Goal: Obtain resource: Download file/media

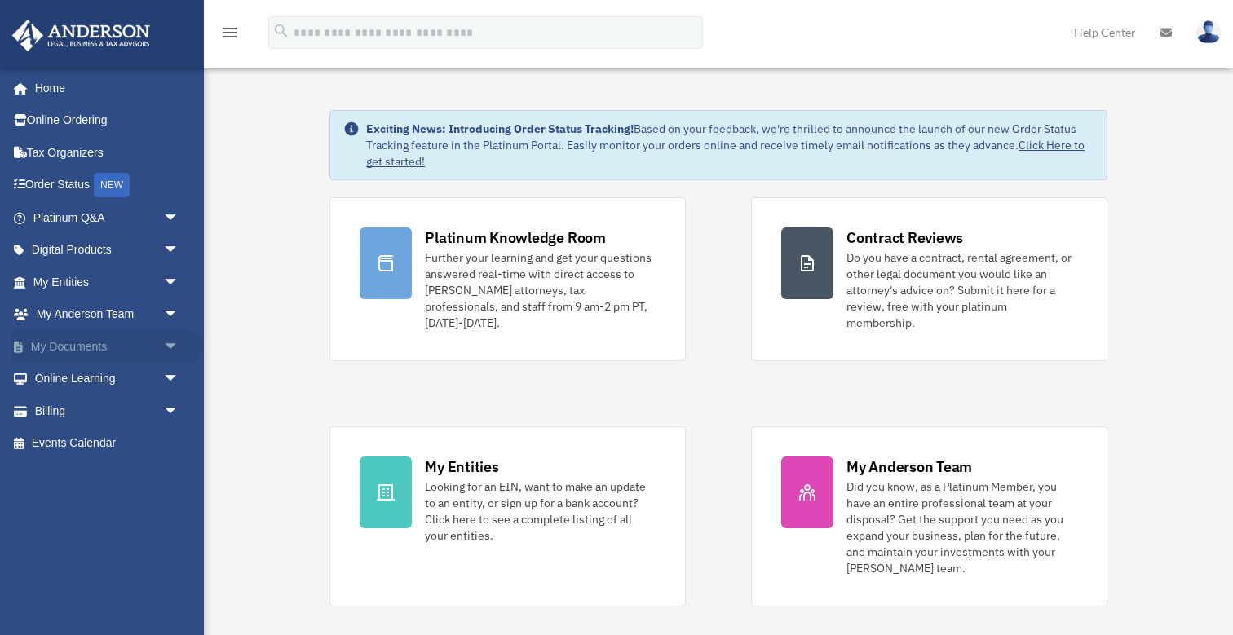
click at [173, 340] on span "arrow_drop_down" at bounding box center [179, 346] width 33 height 33
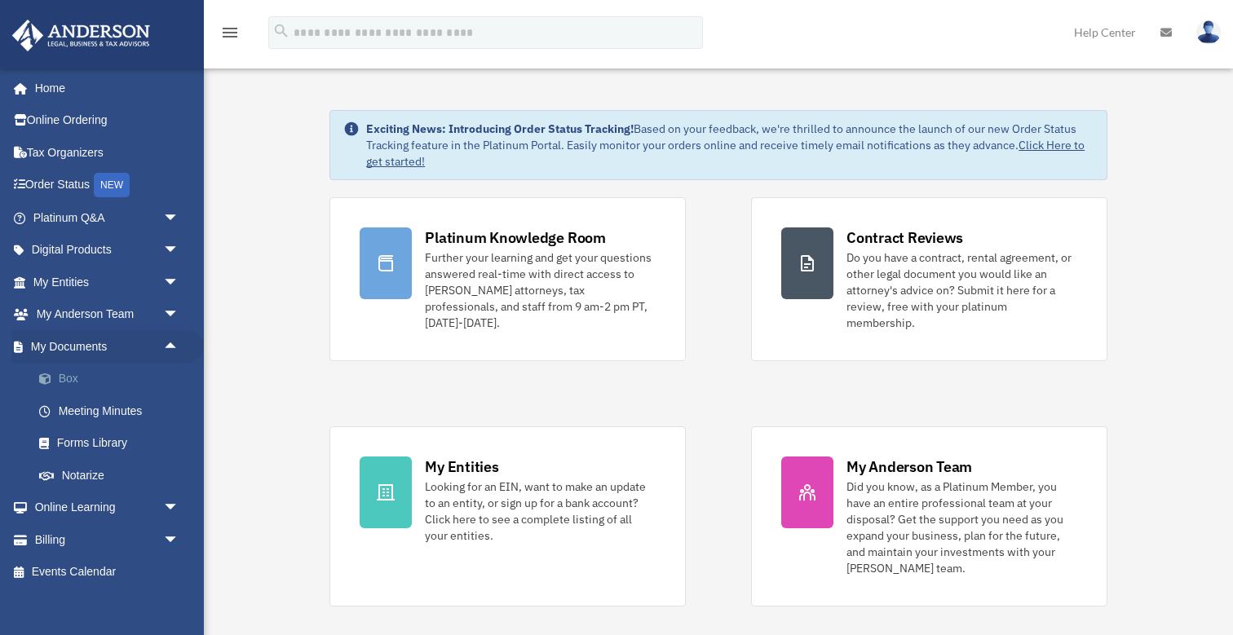
click at [68, 379] on link "Box" at bounding box center [113, 379] width 181 height 33
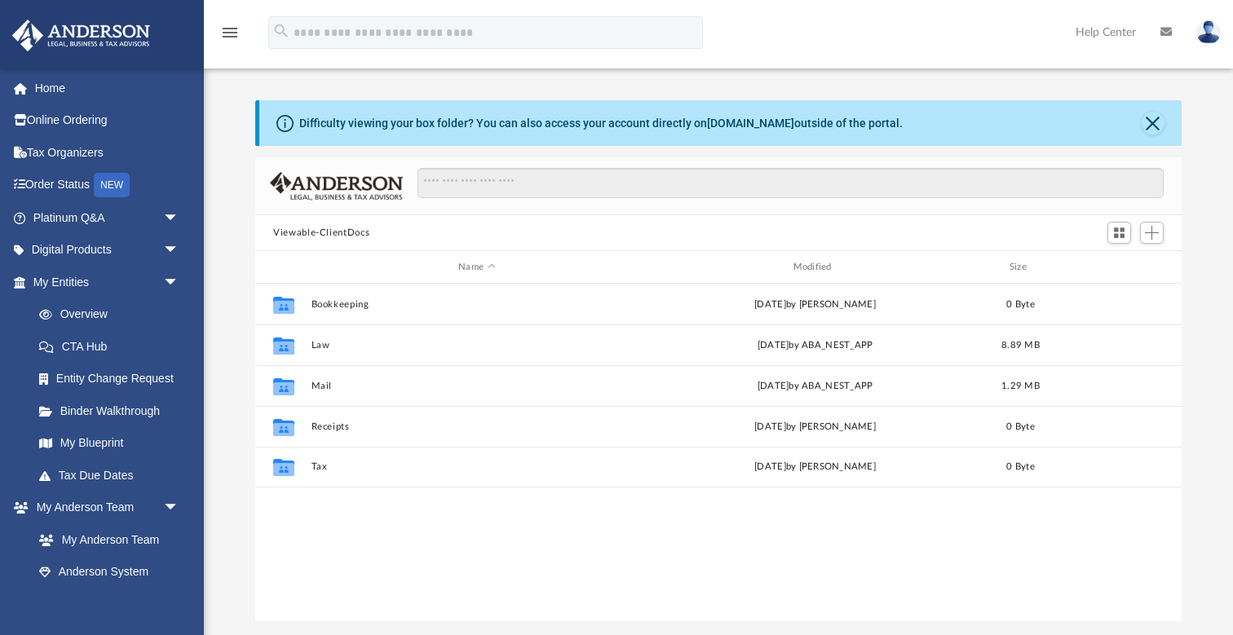
scroll to position [371, 926]
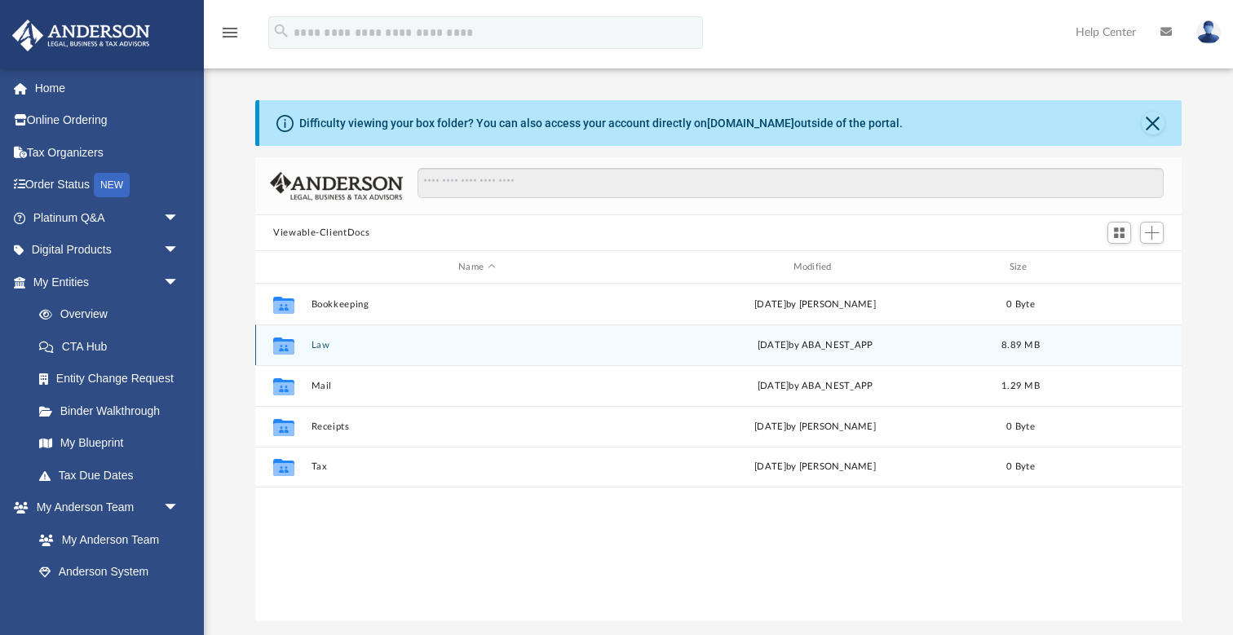
click at [324, 346] on button "Law" at bounding box center [476, 345] width 331 height 11
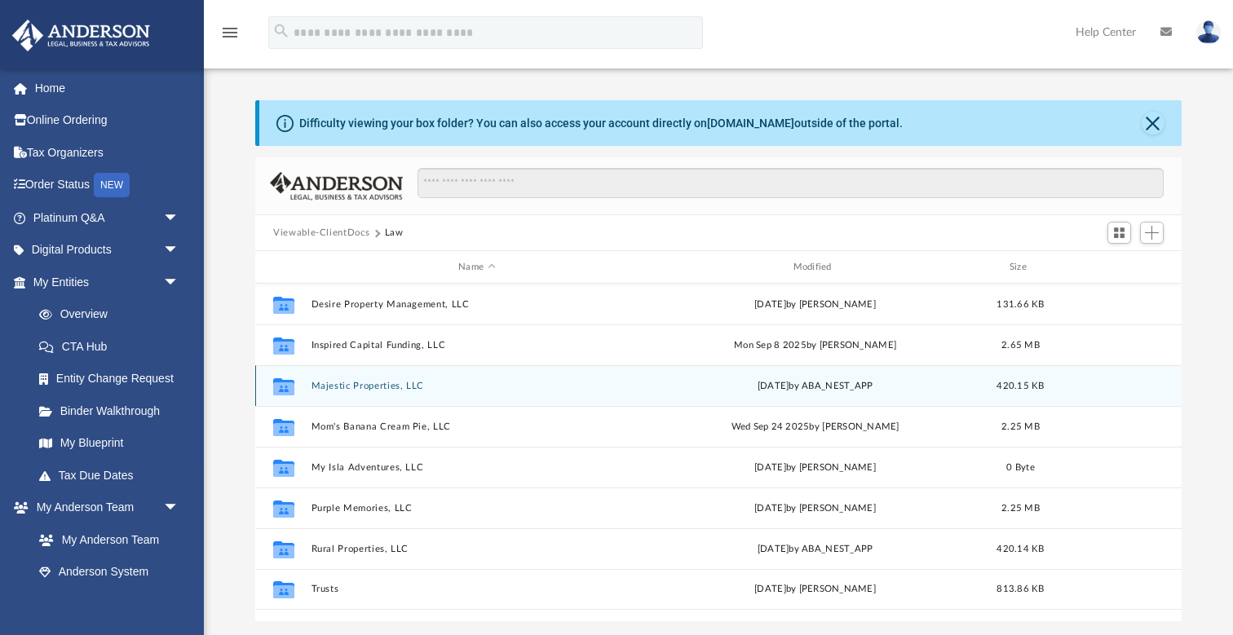
click at [351, 386] on button "Majestic Properties, LLC" at bounding box center [476, 386] width 331 height 11
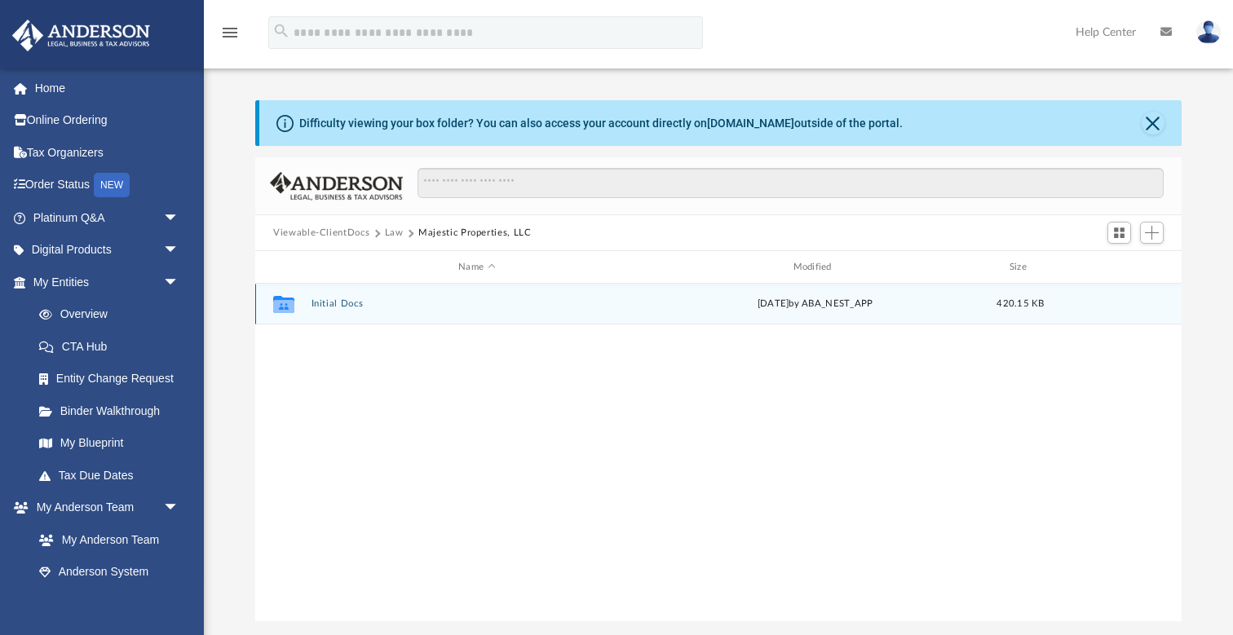
click at [351, 301] on button "Initial Docs" at bounding box center [476, 303] width 331 height 11
click at [400, 302] on button "Majestic Properties, LLC - Filed Articles.pdf" at bounding box center [476, 303] width 331 height 11
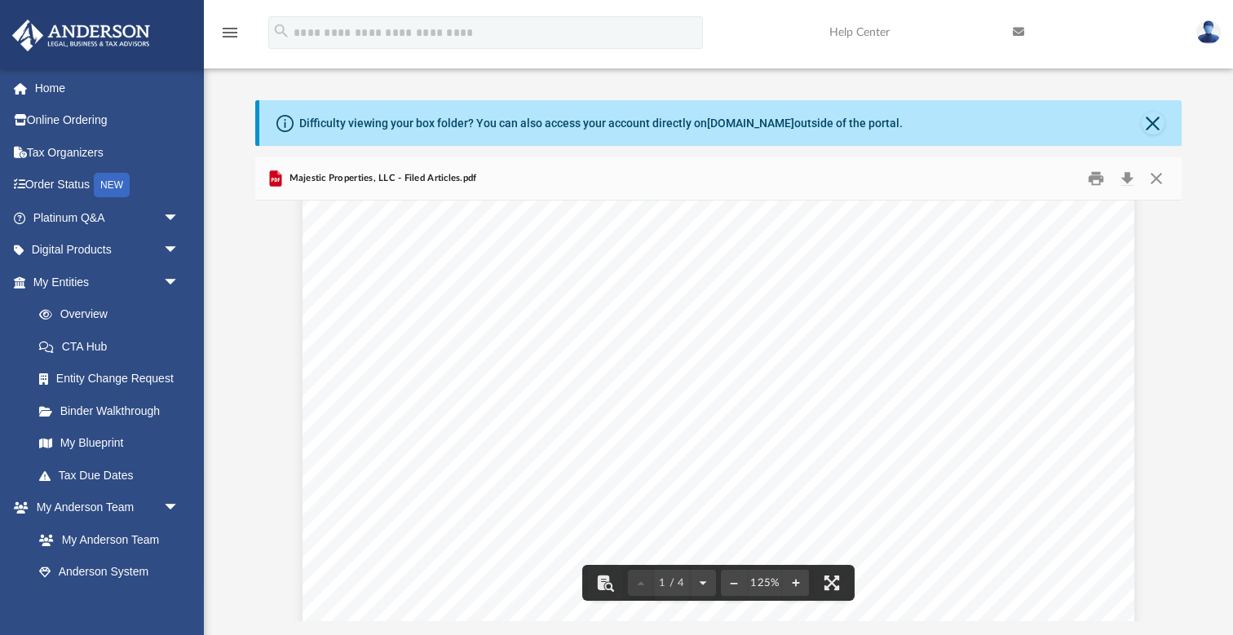
scroll to position [324, 0]
click at [1134, 178] on button "Download" at bounding box center [1126, 178] width 29 height 25
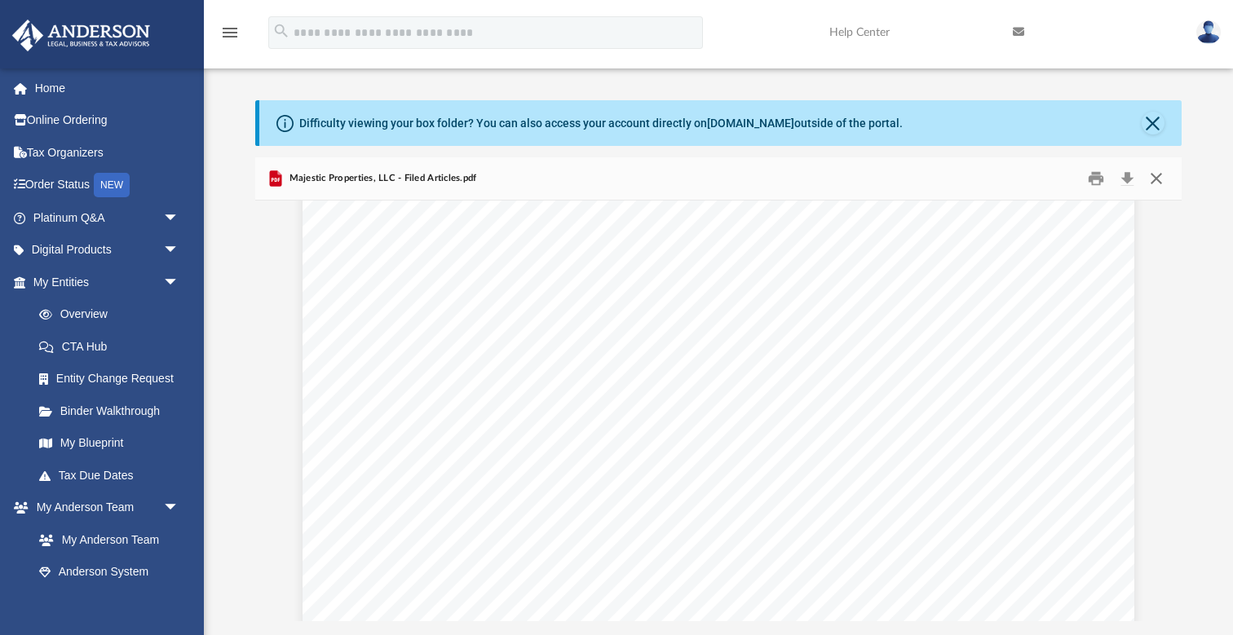
click at [1155, 177] on button "Close" at bounding box center [1155, 178] width 29 height 25
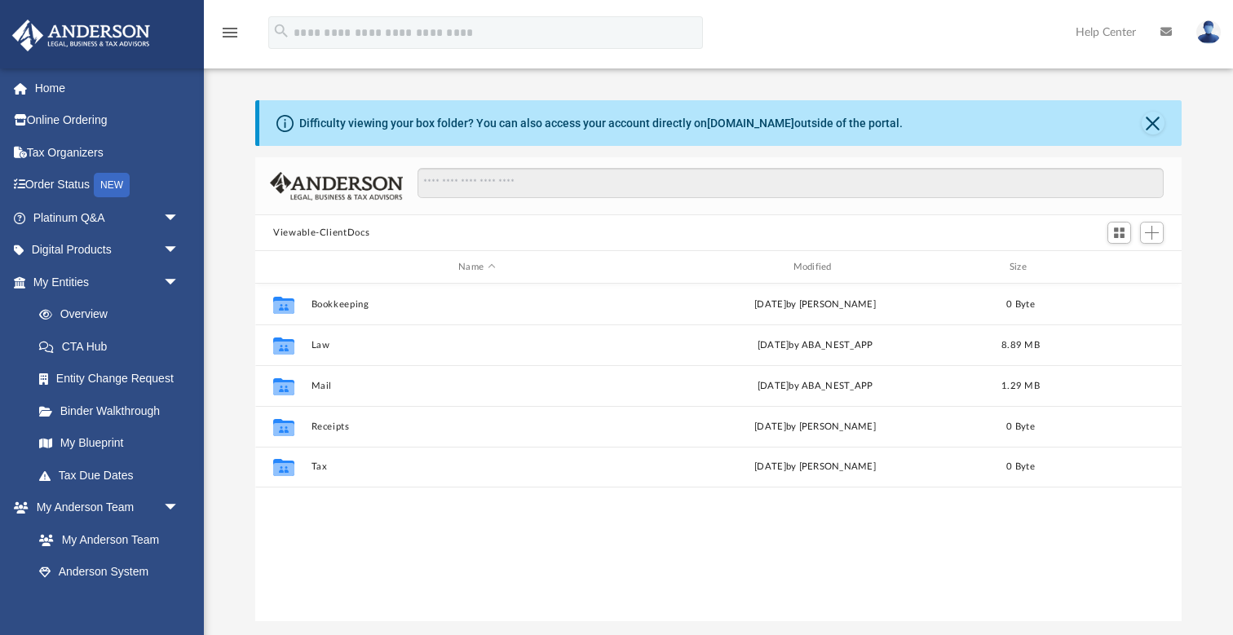
scroll to position [371, 926]
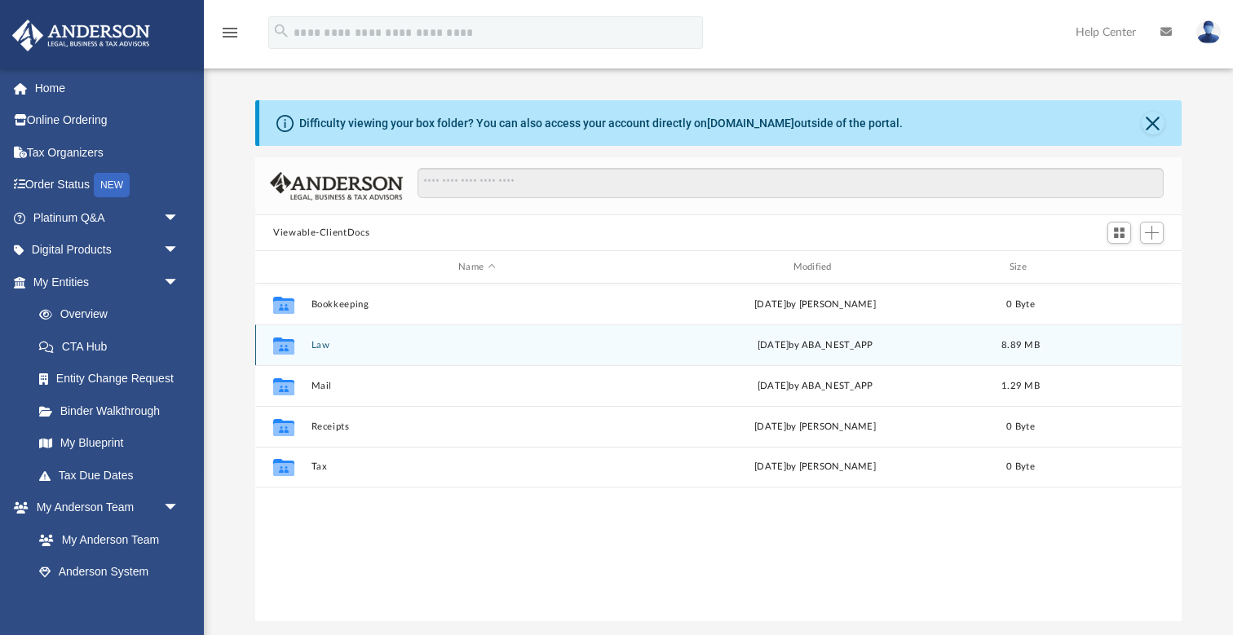
click at [318, 346] on button "Law" at bounding box center [476, 345] width 331 height 11
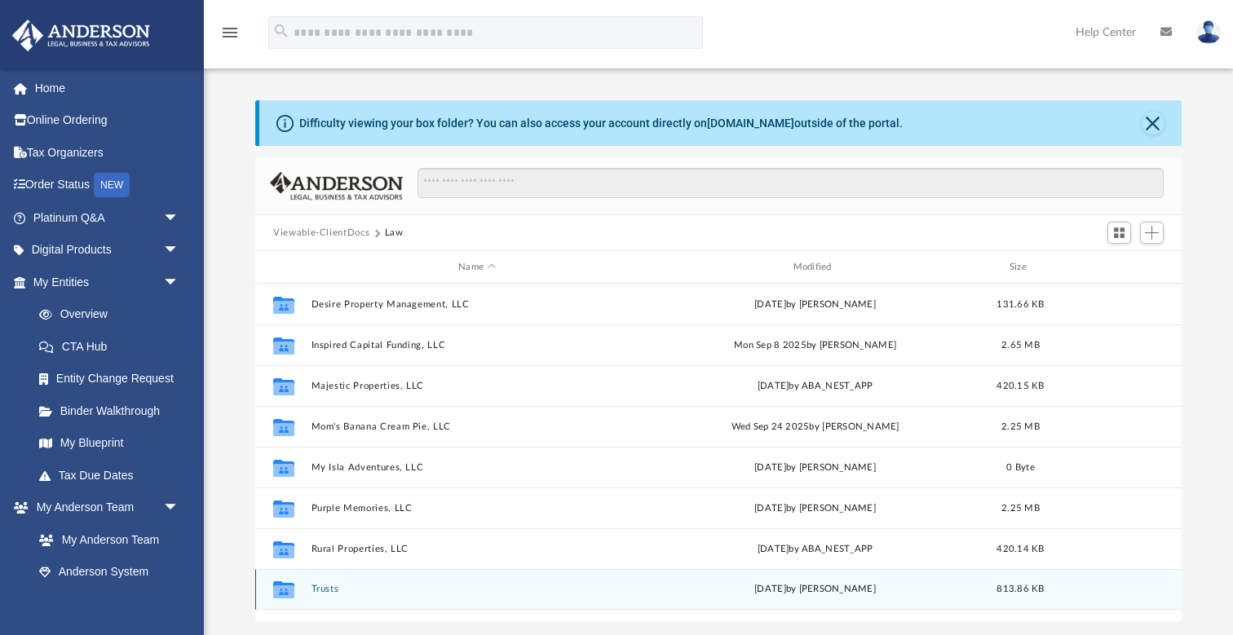
click at [323, 589] on button "Trusts" at bounding box center [476, 589] width 331 height 11
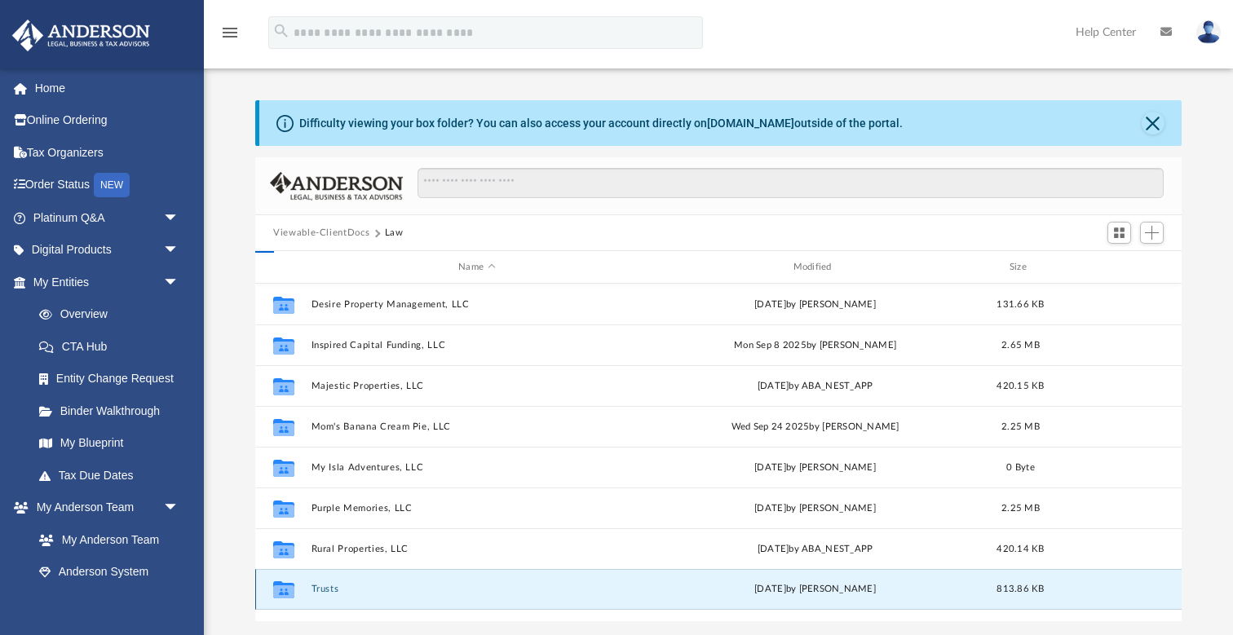
click at [323, 589] on button "Trusts" at bounding box center [476, 589] width 331 height 11
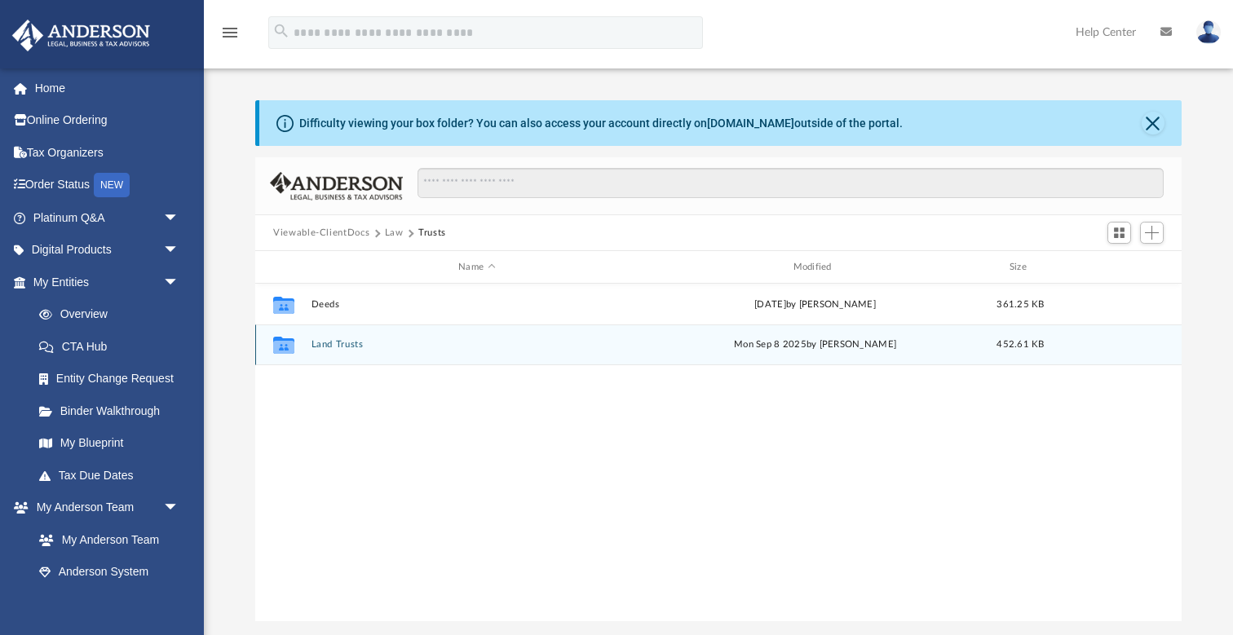
click at [355, 343] on button "Land Trusts" at bounding box center [476, 344] width 331 height 11
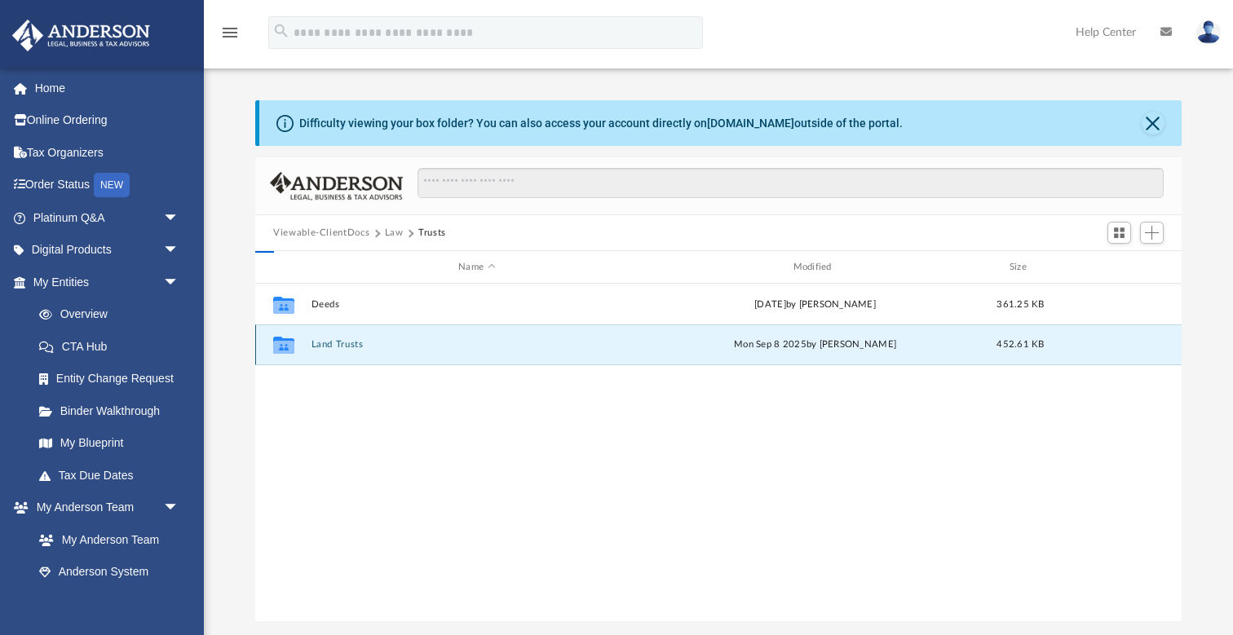
click at [355, 343] on button "Land Trusts" at bounding box center [476, 344] width 331 height 11
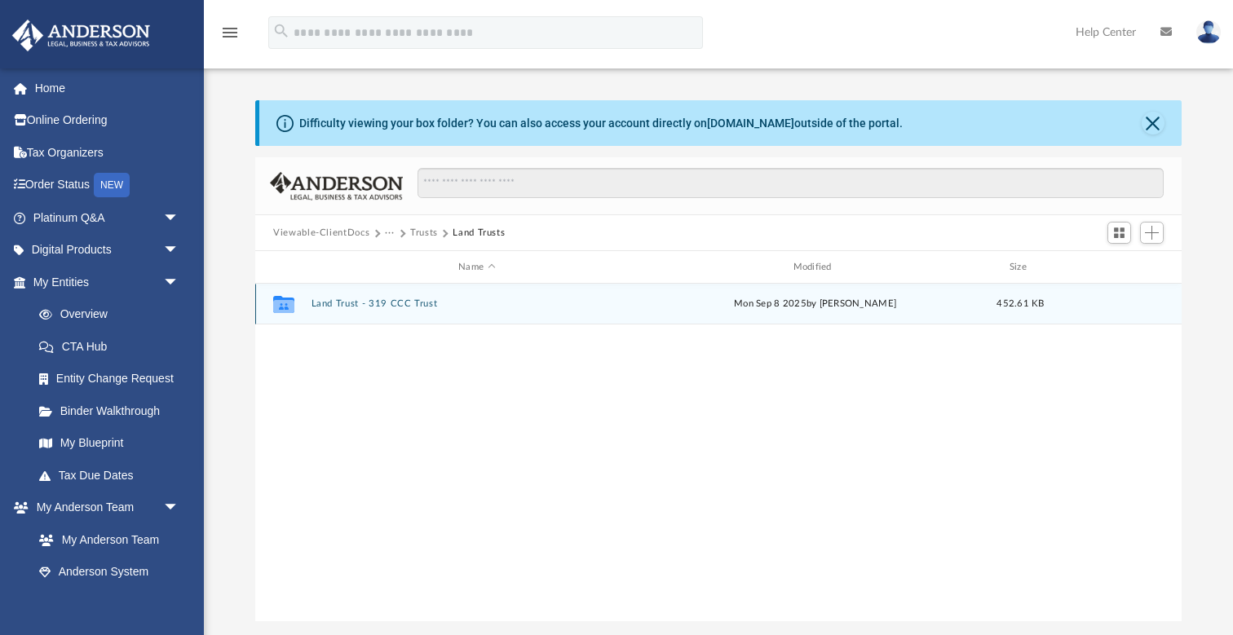
click at [376, 303] on button "Land Trust - 319 CCC Trust" at bounding box center [476, 303] width 331 height 11
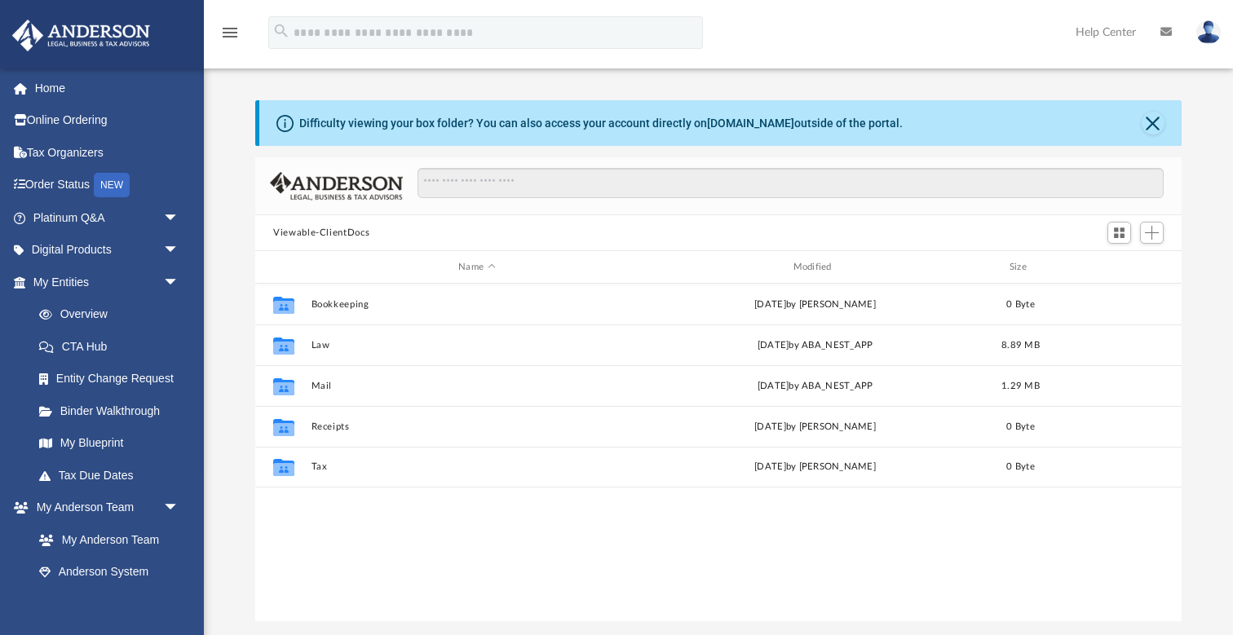
scroll to position [371, 926]
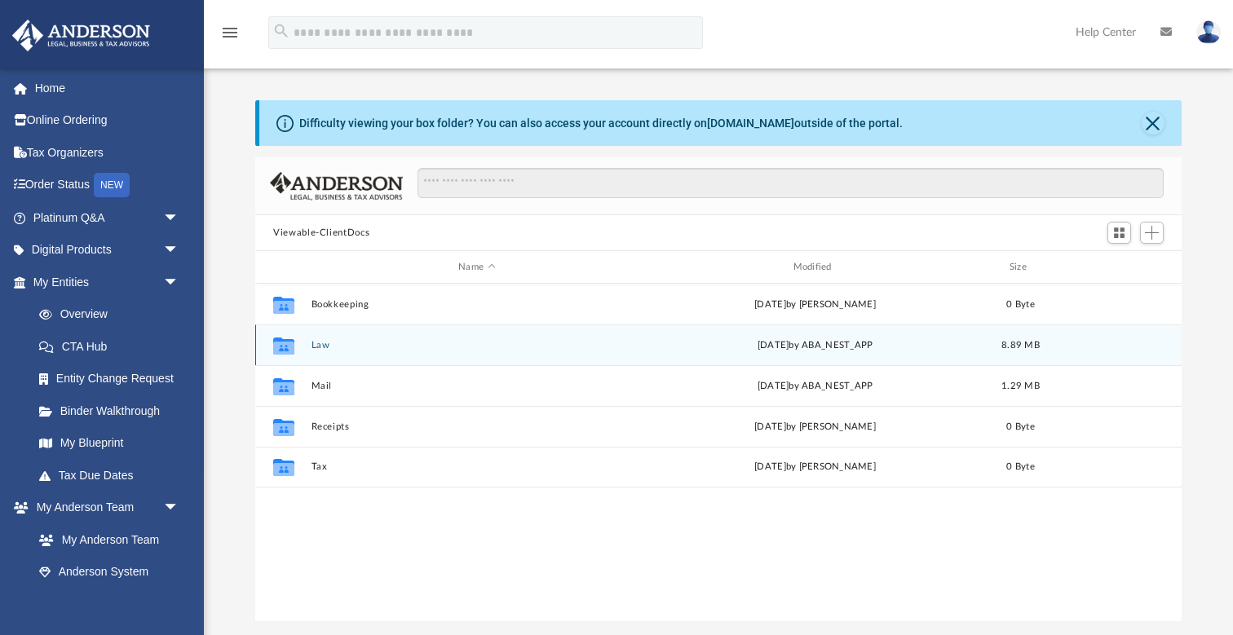
click at [323, 338] on div "Collaborated Folder Law [DATE] by ABA_NEST_APP 8.89 MB" at bounding box center [718, 344] width 926 height 41
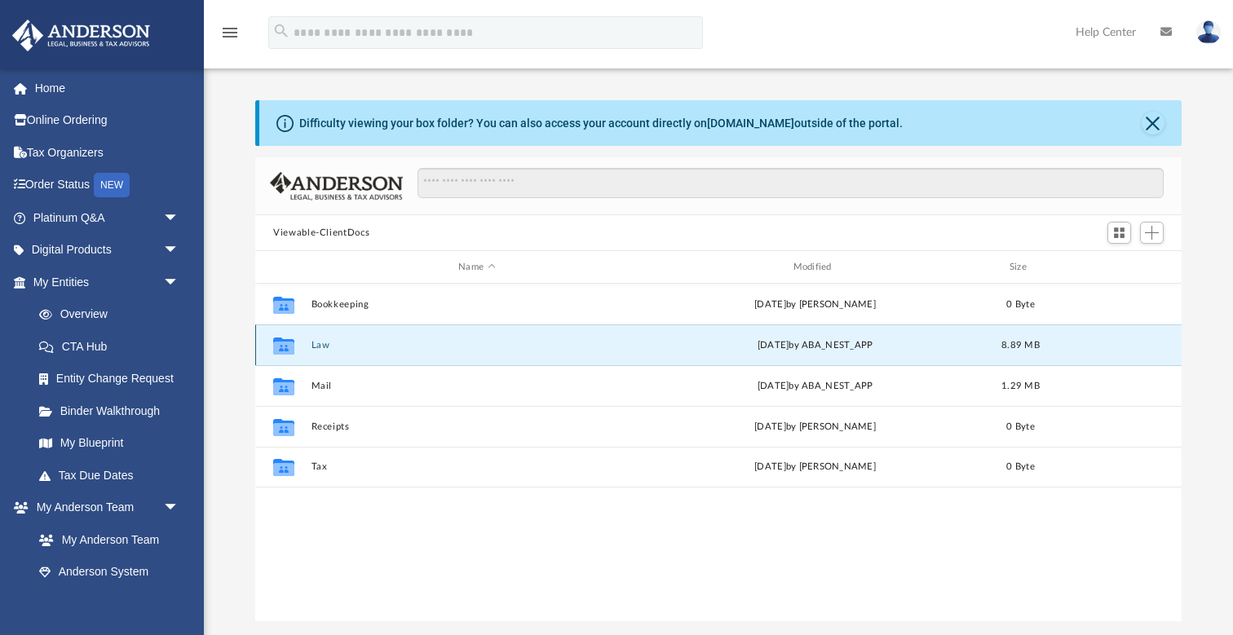
click at [321, 344] on button "Law" at bounding box center [476, 345] width 331 height 11
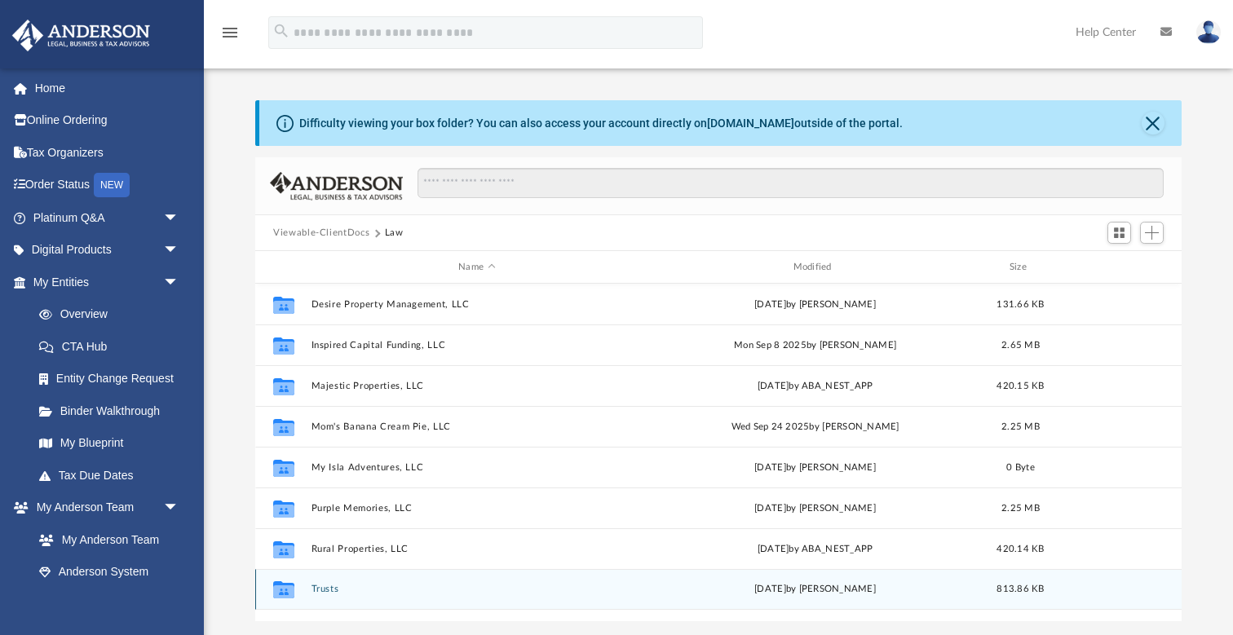
click at [332, 594] on button "Trusts" at bounding box center [476, 589] width 331 height 11
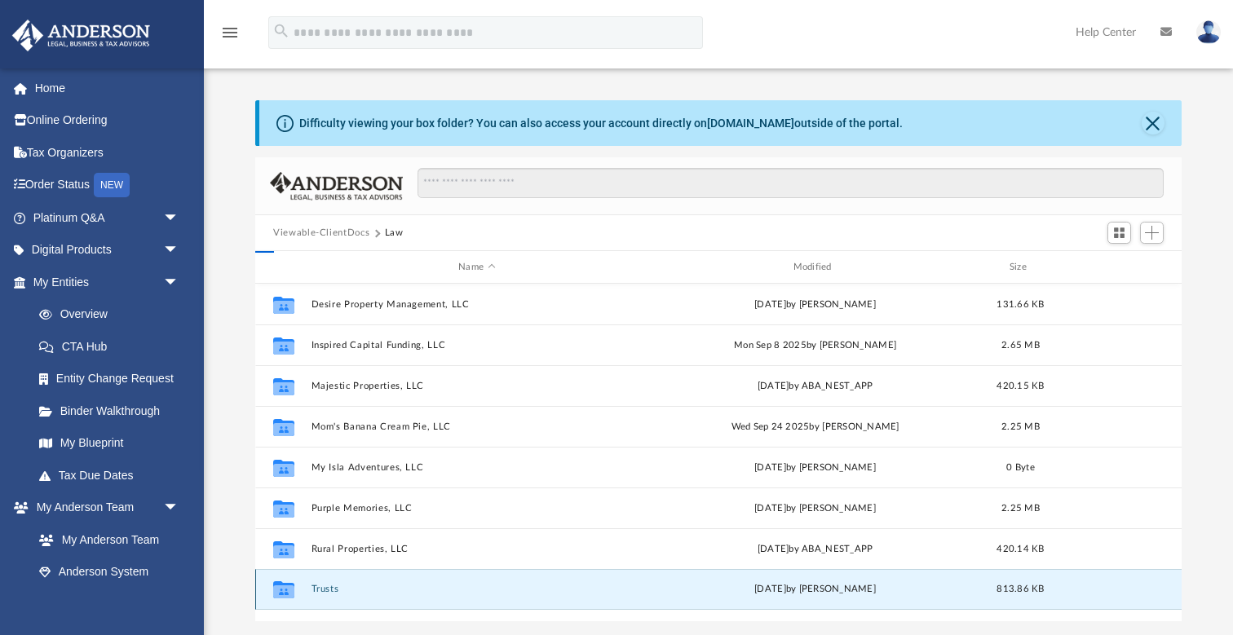
click at [332, 594] on button "Trusts" at bounding box center [476, 589] width 331 height 11
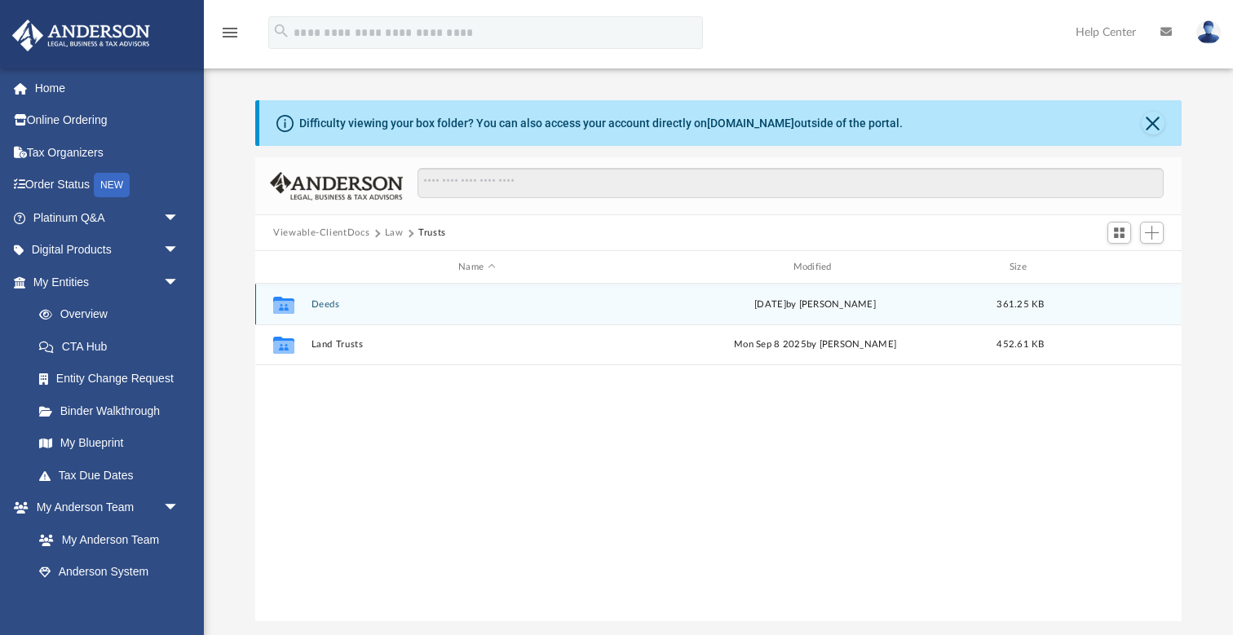
click at [329, 307] on button "Deeds" at bounding box center [476, 304] width 331 height 11
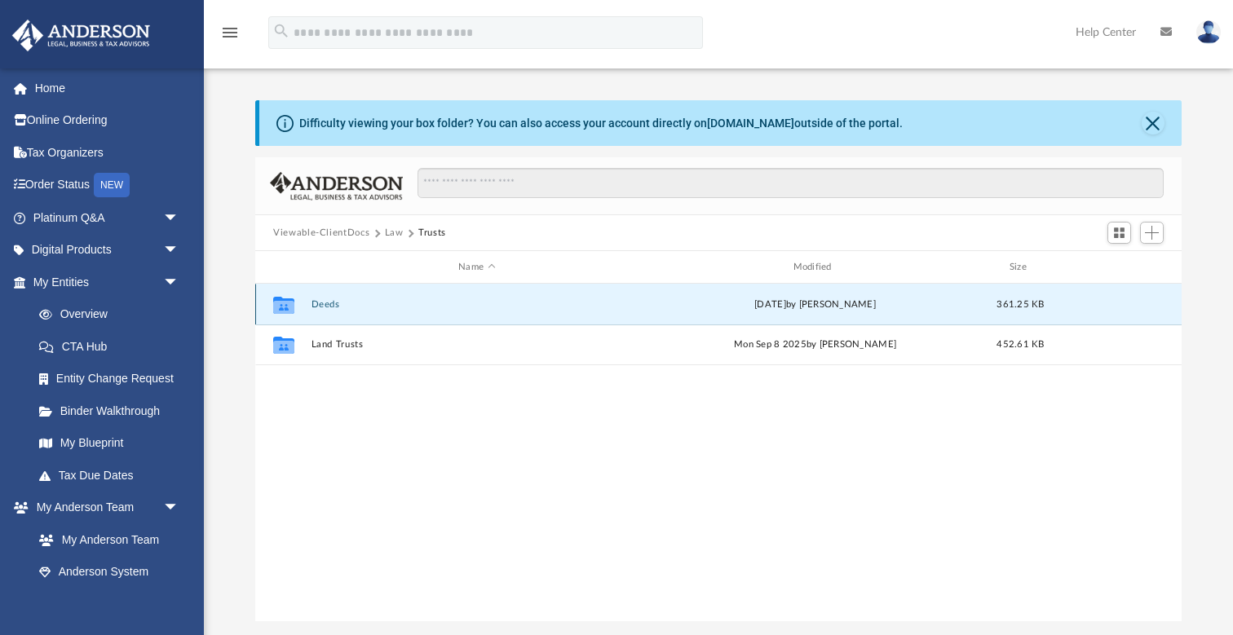
click at [329, 307] on button "Deeds" at bounding box center [476, 304] width 331 height 11
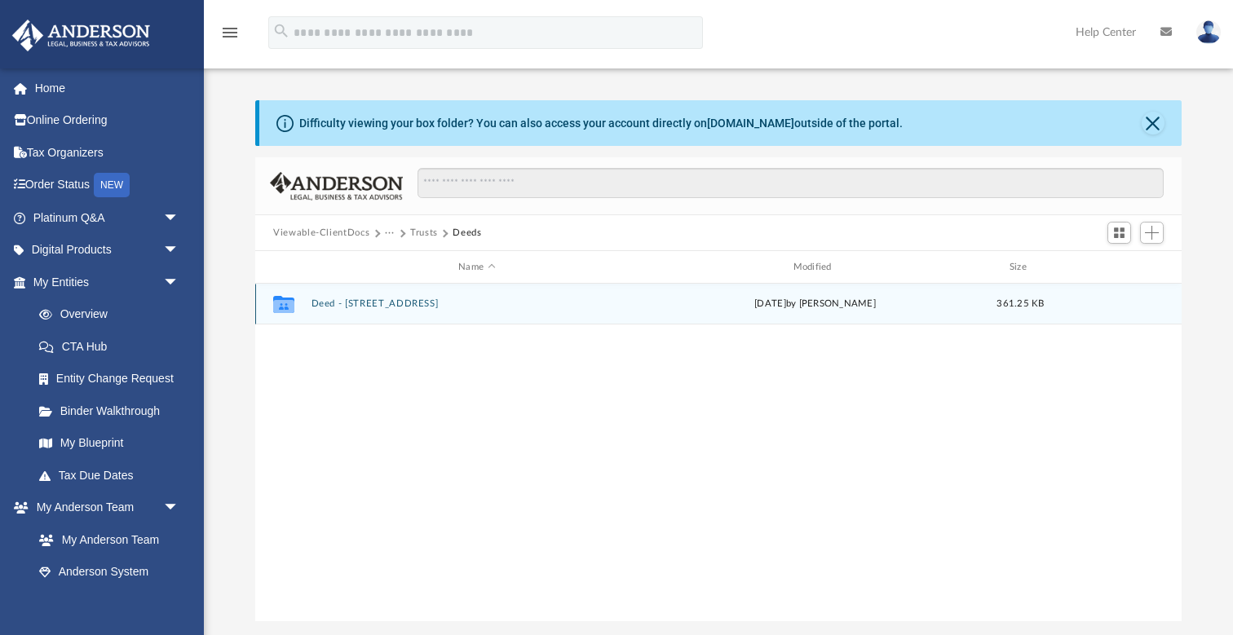
click at [415, 303] on button "Deed - 319 Carters Creek Court" at bounding box center [476, 303] width 331 height 11
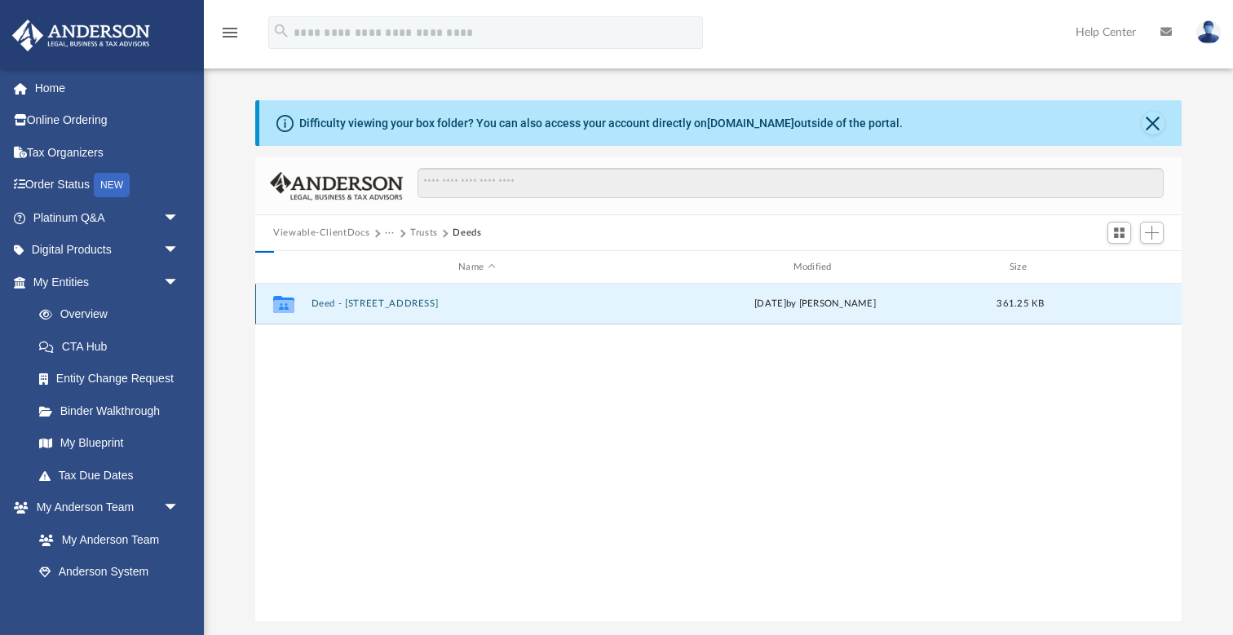
click at [415, 303] on button "Deed - 319 Carters Creek Court" at bounding box center [476, 303] width 331 height 11
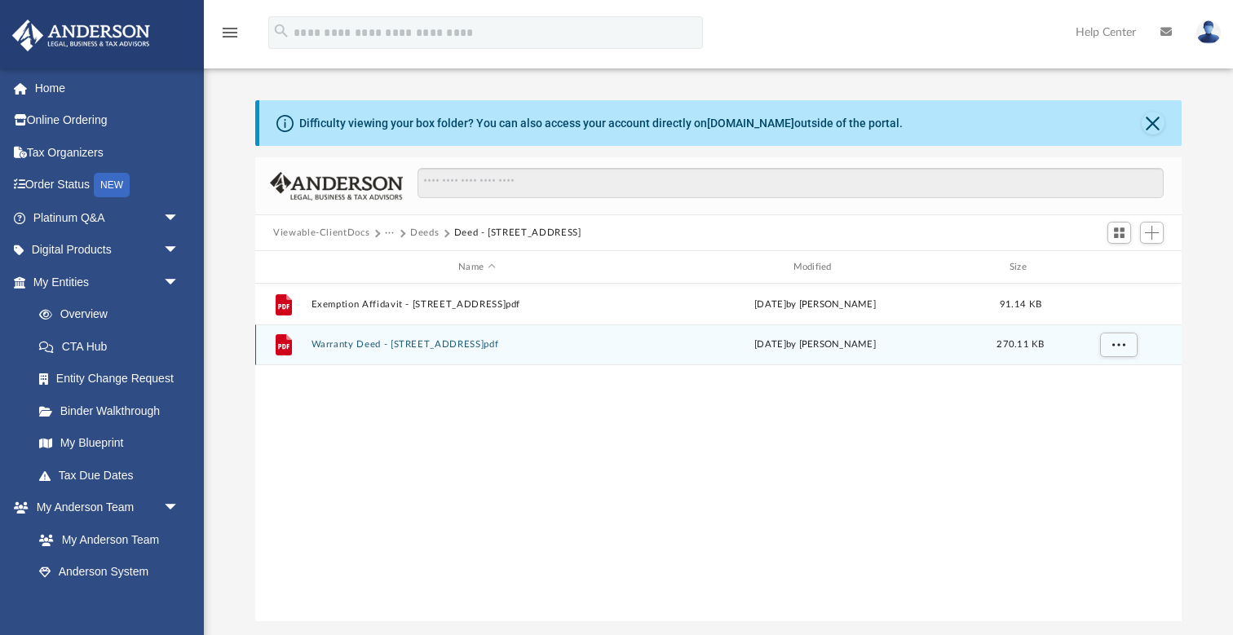
click at [497, 346] on button "Warranty Deed - 319 Carters Creek Court.pdf" at bounding box center [476, 344] width 331 height 11
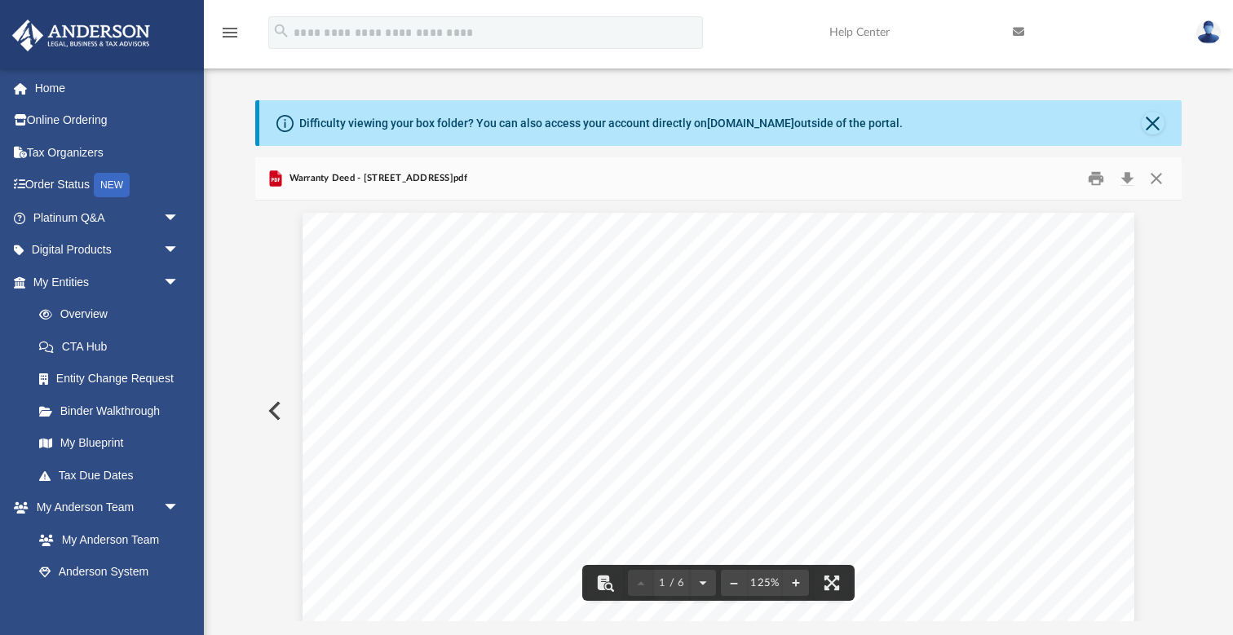
scroll to position [0, 0]
click at [1128, 180] on button "Download" at bounding box center [1126, 178] width 29 height 25
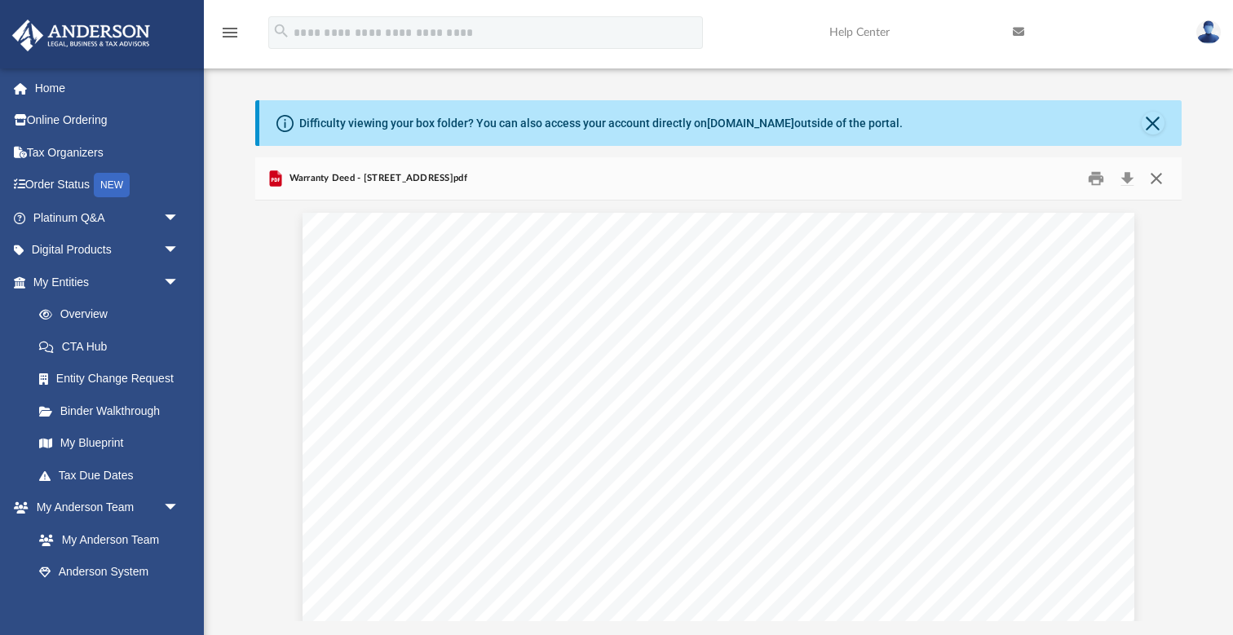
click at [1157, 179] on button "Close" at bounding box center [1155, 178] width 29 height 25
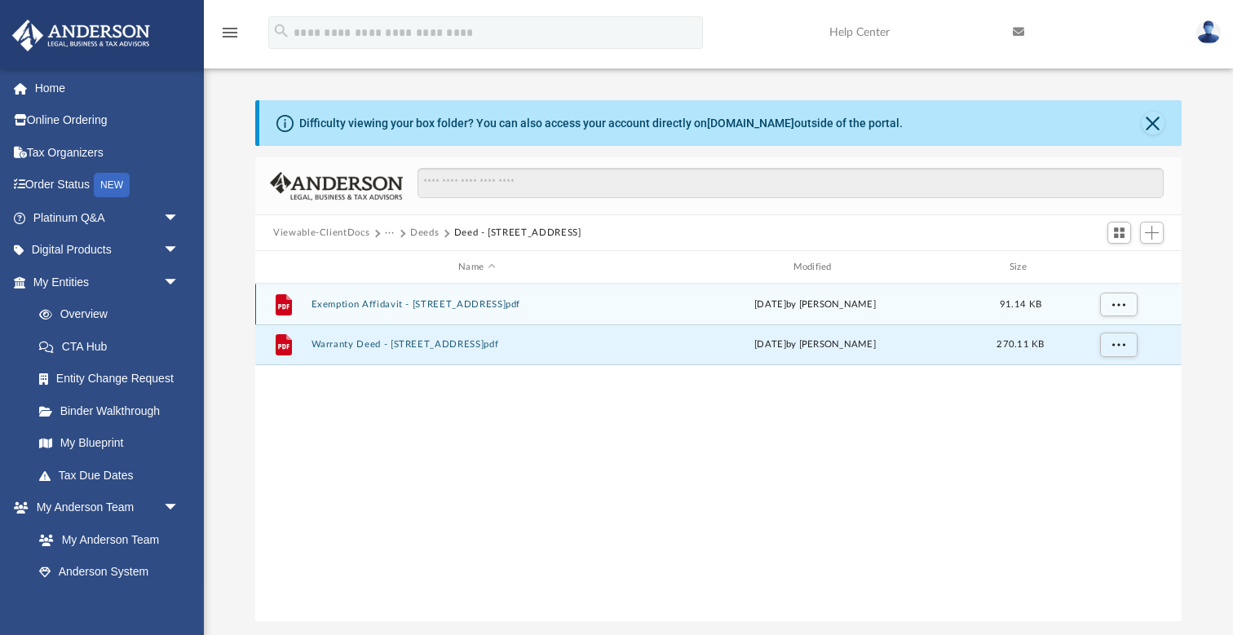
click at [501, 302] on button "Exemption Affidavit - 319 Carters Creek Court.pdf" at bounding box center [476, 304] width 331 height 11
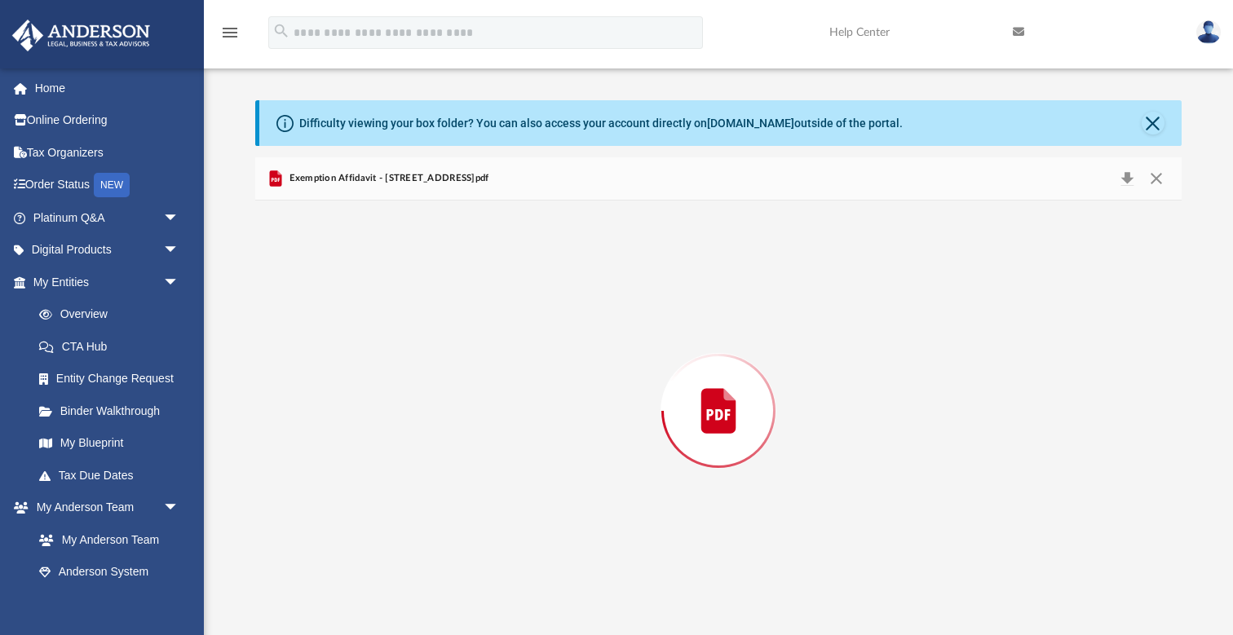
click at [501, 302] on div "Preview" at bounding box center [718, 411] width 926 height 421
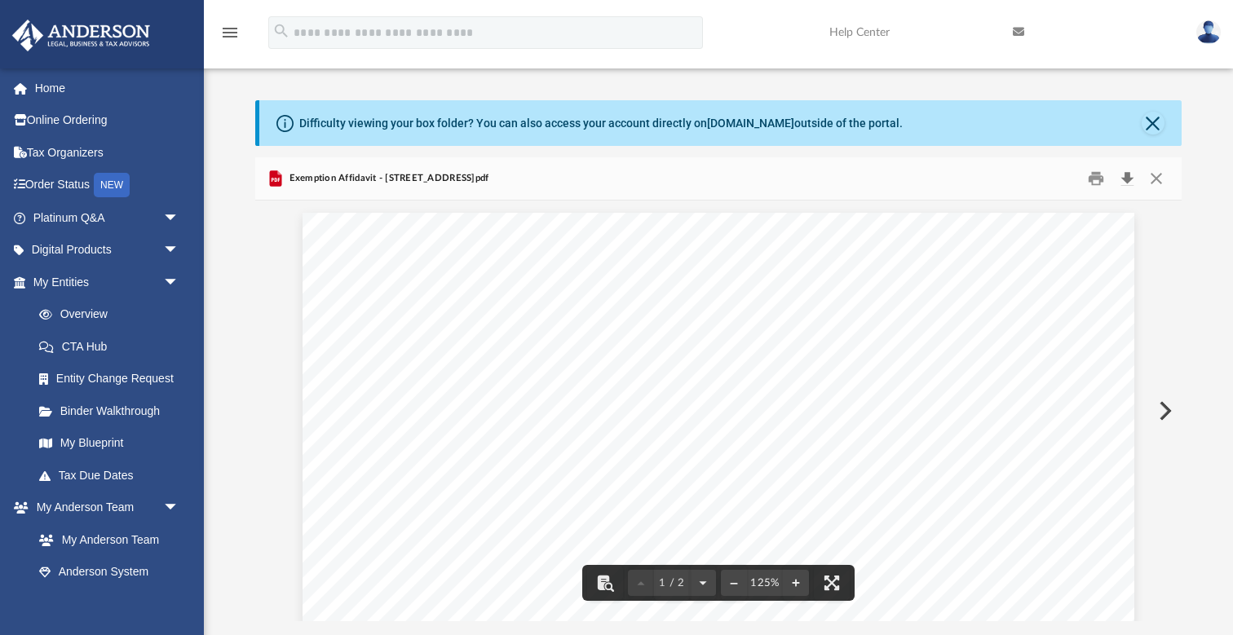
click at [1126, 175] on button "Download" at bounding box center [1126, 178] width 29 height 25
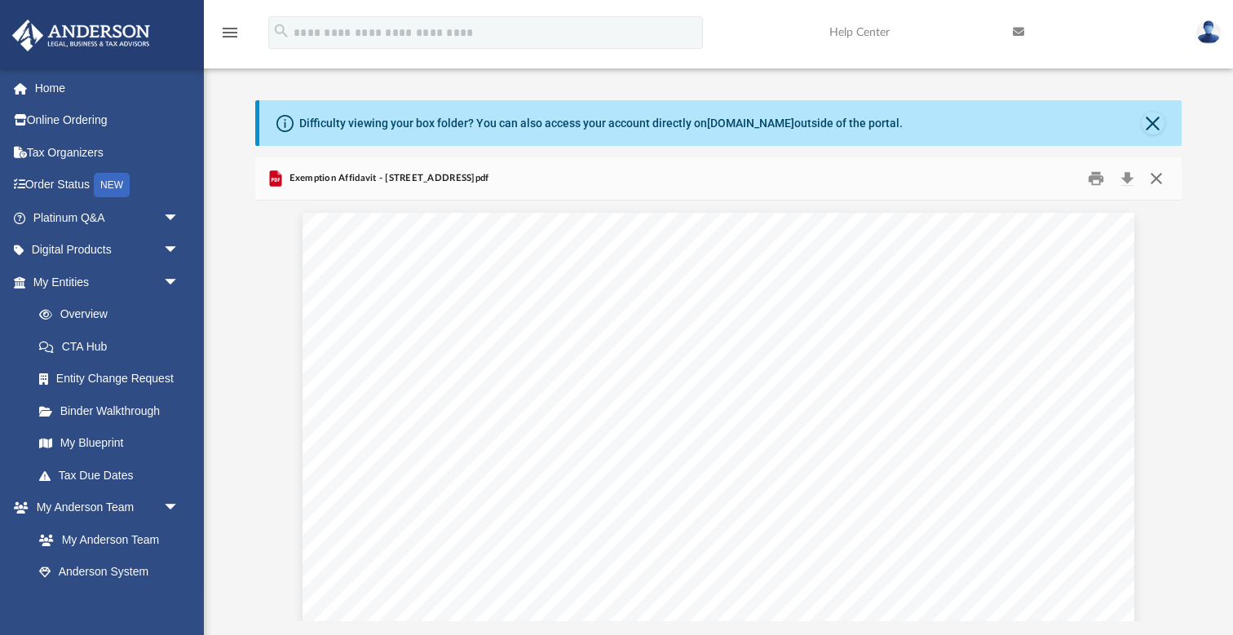
click at [1156, 178] on button "Close" at bounding box center [1155, 178] width 29 height 25
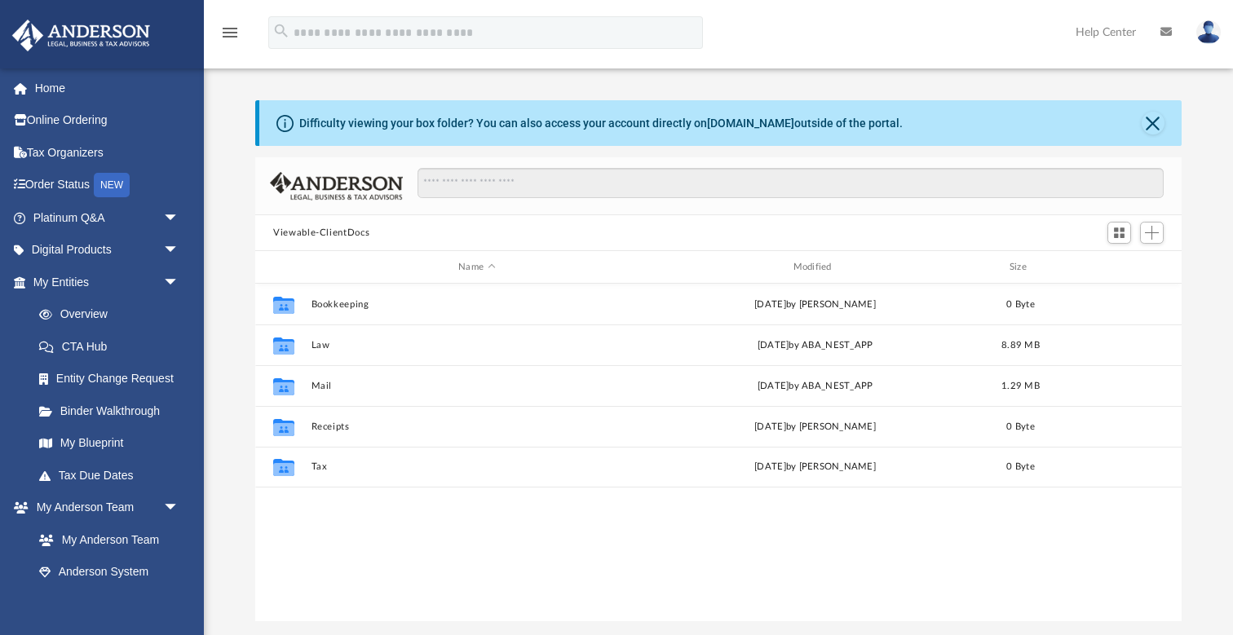
scroll to position [371, 926]
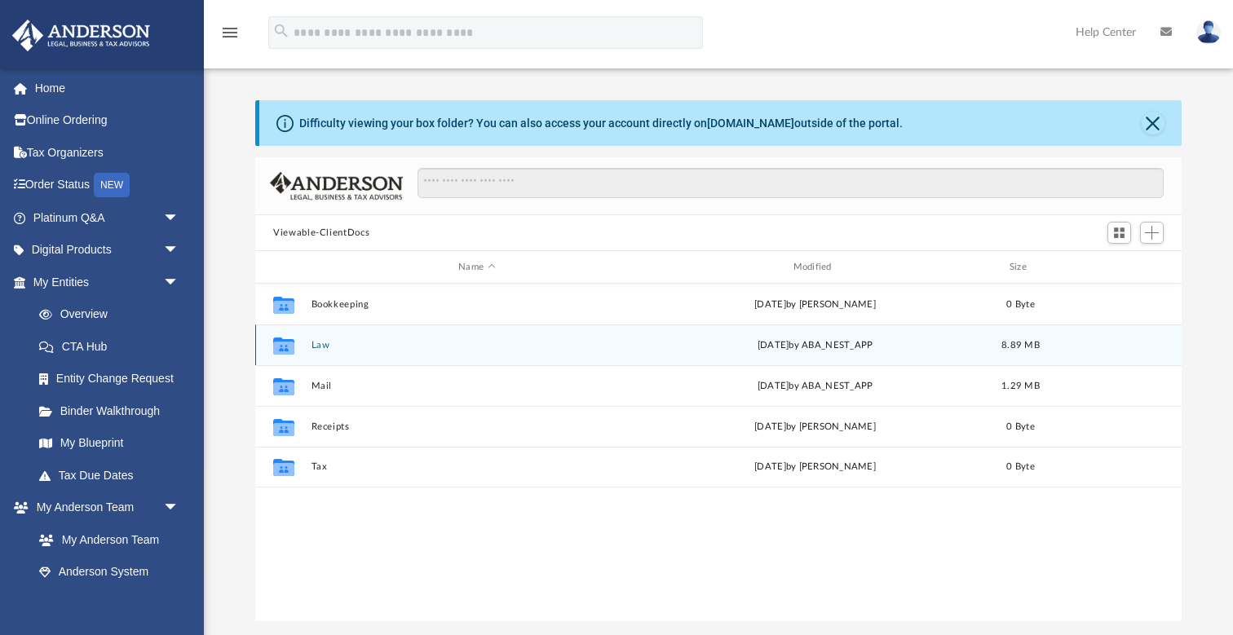
click at [320, 345] on button "Law" at bounding box center [476, 345] width 331 height 11
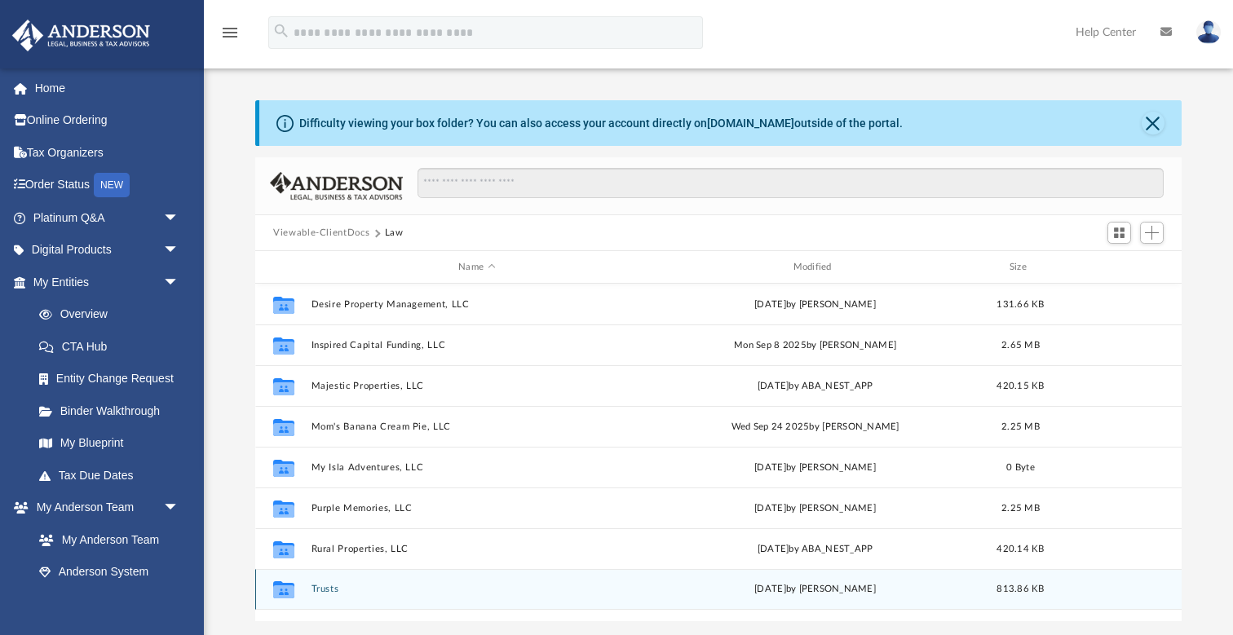
click at [325, 588] on button "Trusts" at bounding box center [476, 589] width 331 height 11
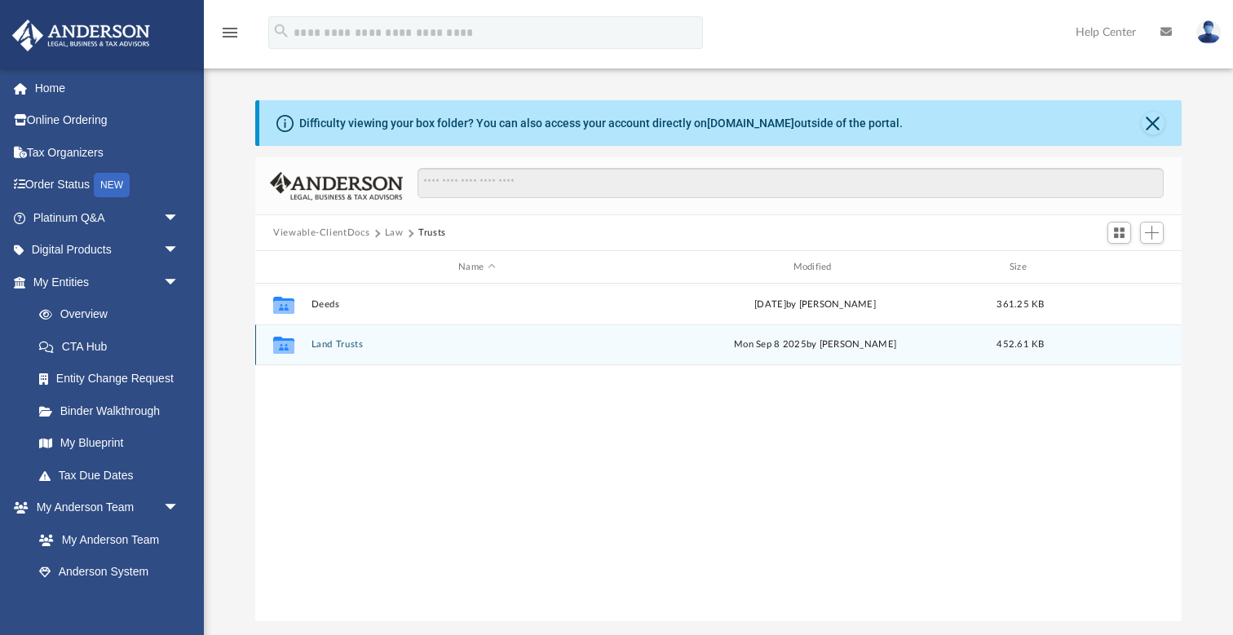
click at [355, 346] on button "Land Trusts" at bounding box center [476, 344] width 331 height 11
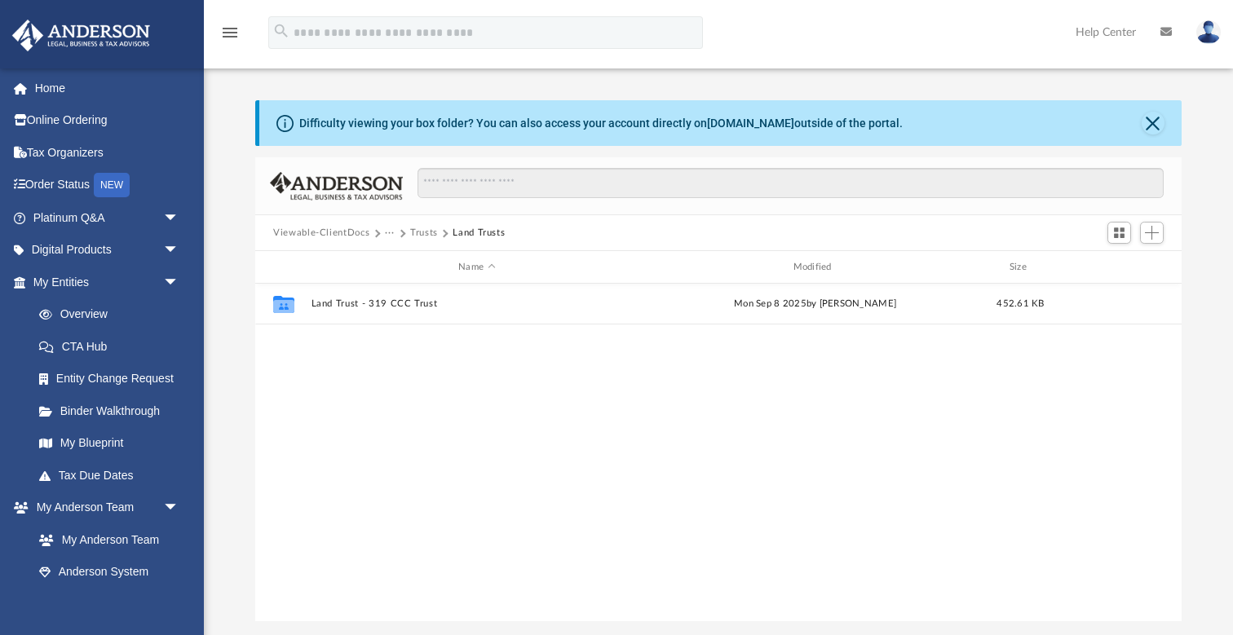
click at [355, 346] on div "Collaborated Folder Land Trust - 319 CCC Trust [DATE] by [PERSON_NAME] 452.61 KB" at bounding box center [718, 453] width 926 height 338
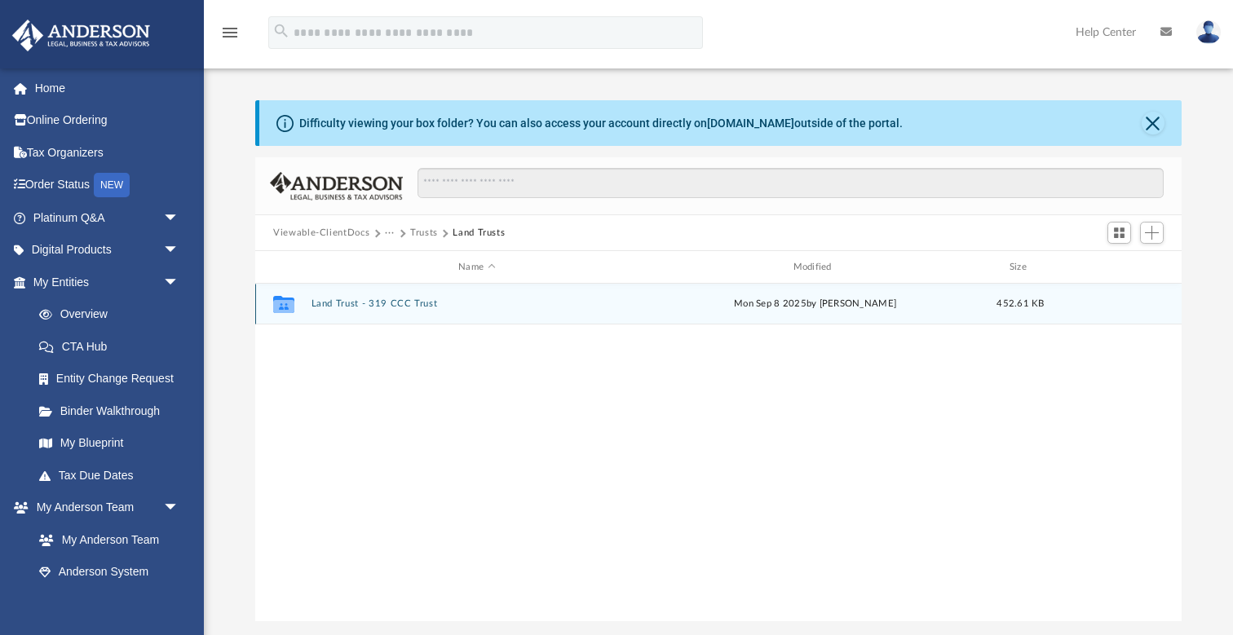
click at [363, 305] on button "Land Trust - 319 CCC Trust" at bounding box center [476, 303] width 331 height 11
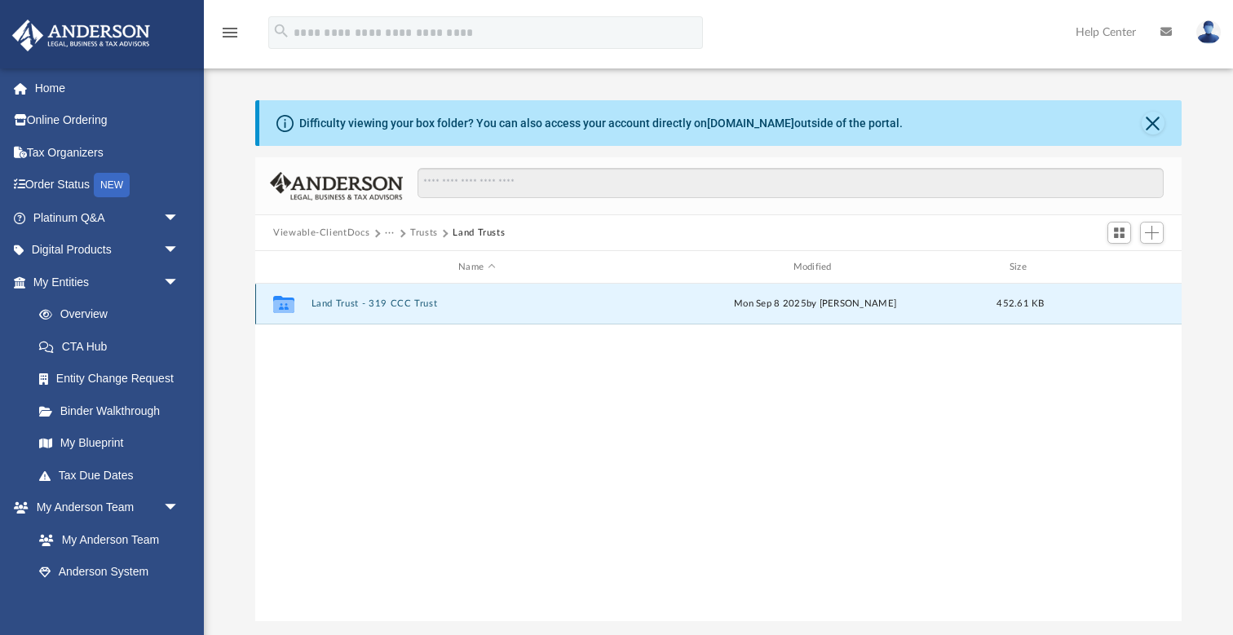
click at [363, 305] on button "Land Trust - 319 CCC Trust" at bounding box center [476, 303] width 331 height 11
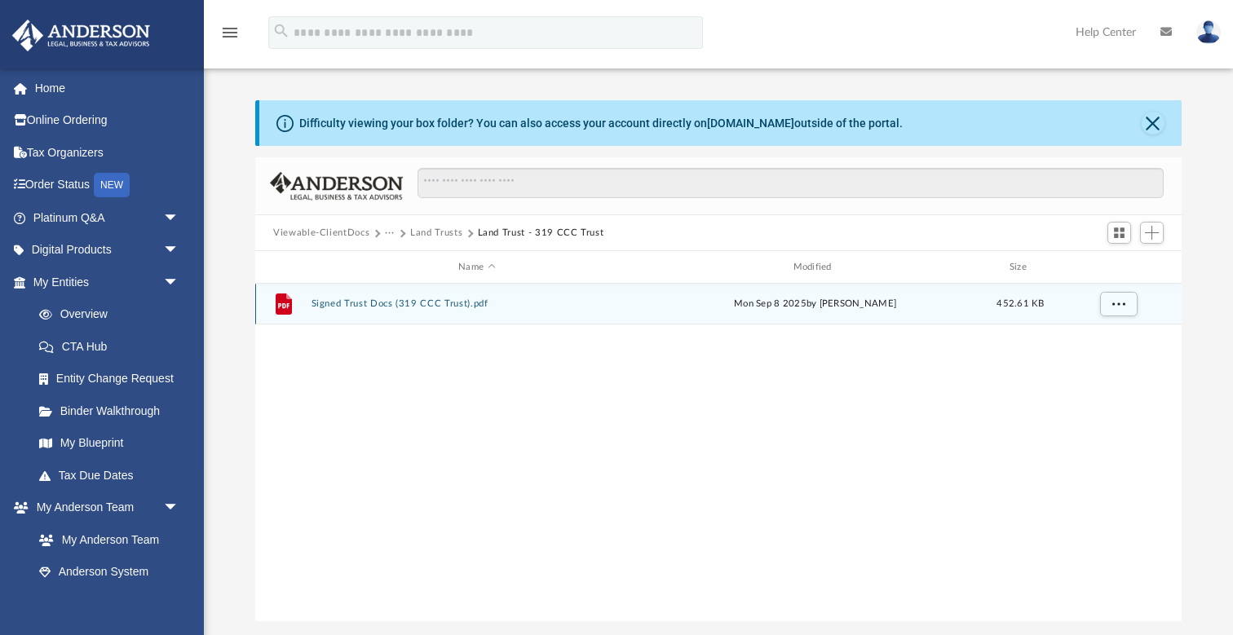
click at [475, 306] on button "Signed Trust Docs (319 CCC Trust).pdf" at bounding box center [476, 303] width 331 height 11
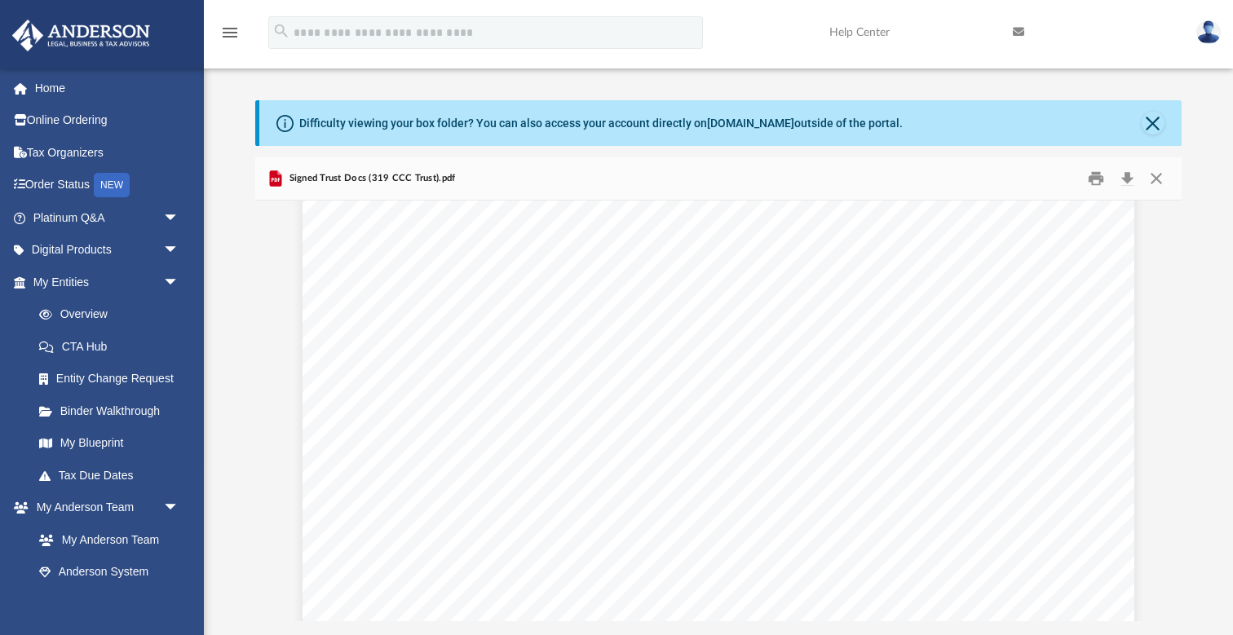
scroll to position [20148, 0]
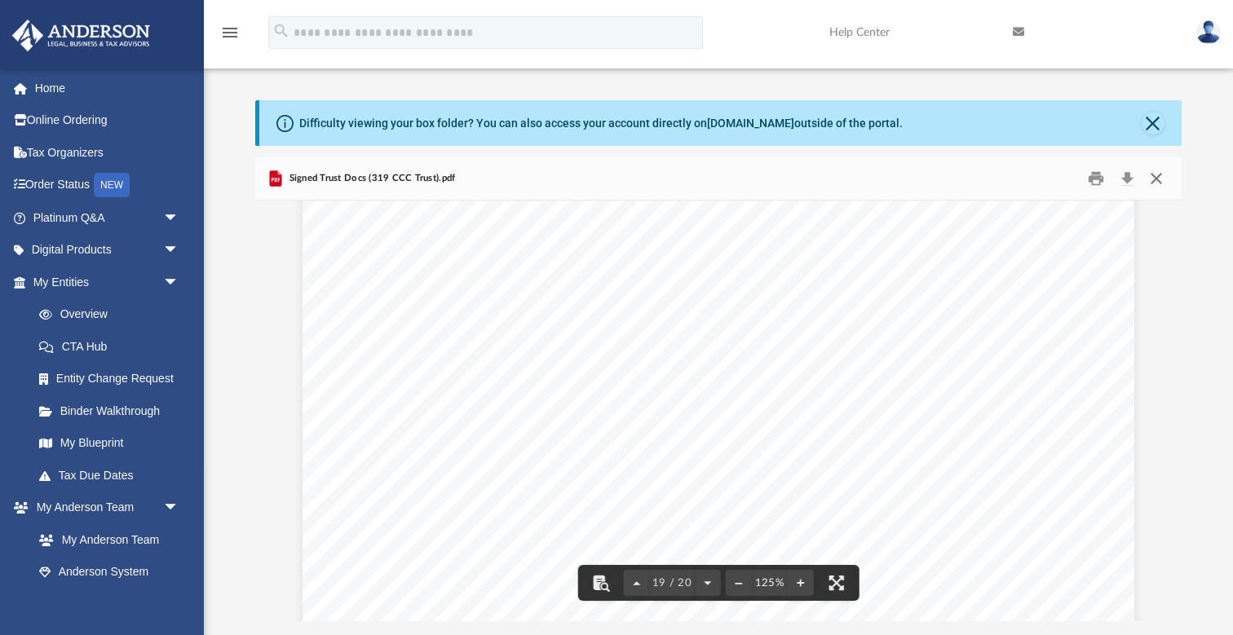
click at [1153, 178] on button "Close" at bounding box center [1155, 178] width 29 height 25
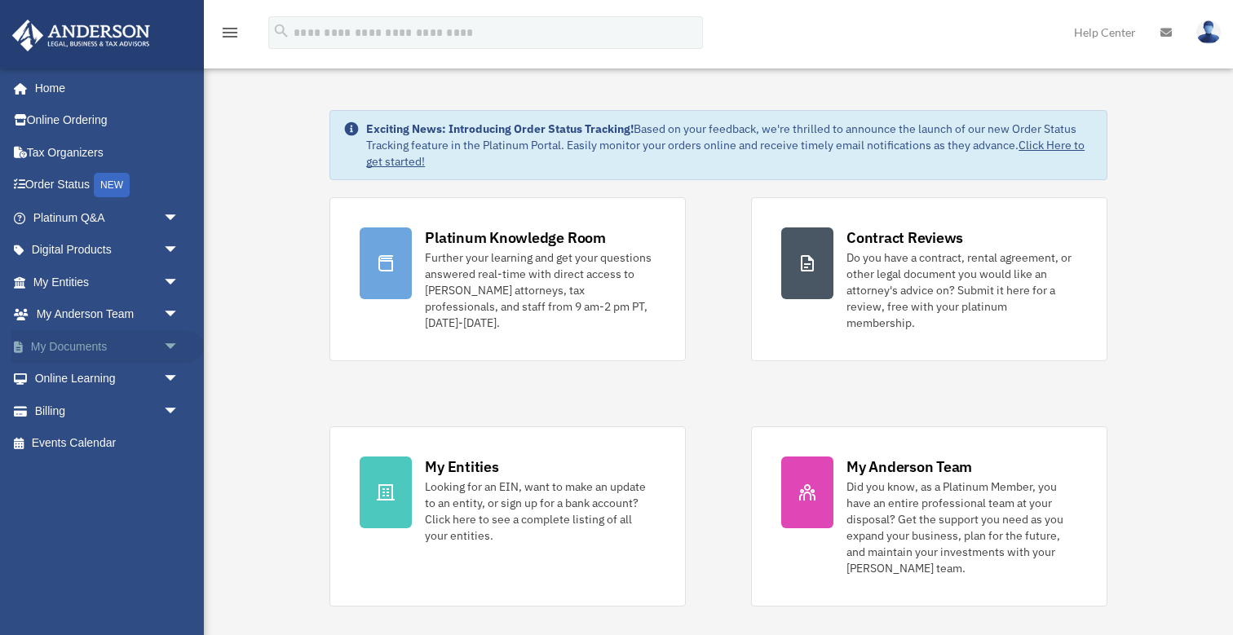
click at [170, 341] on span "arrow_drop_down" at bounding box center [179, 346] width 33 height 33
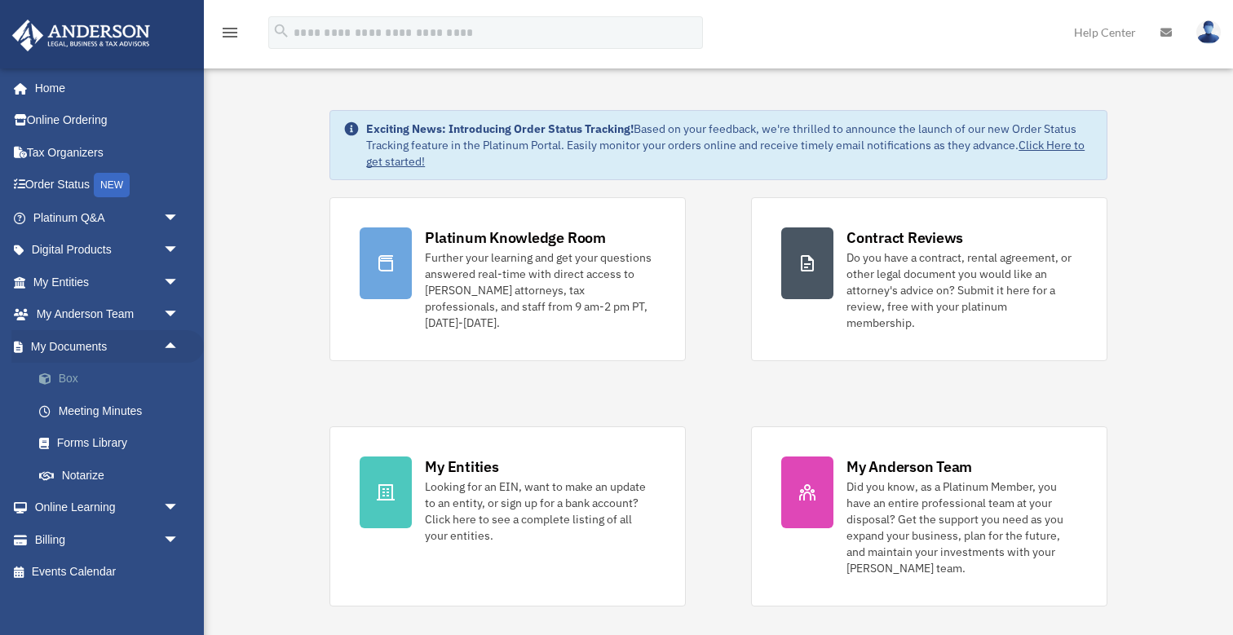
click at [68, 375] on link "Box" at bounding box center [113, 379] width 181 height 33
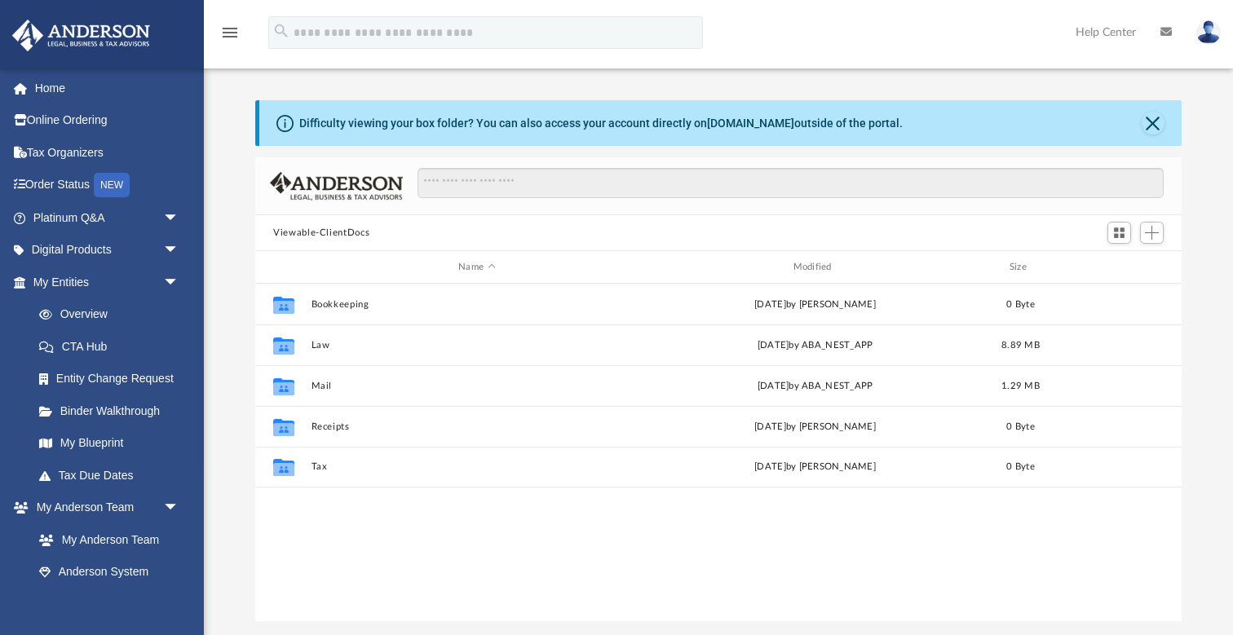
scroll to position [371, 926]
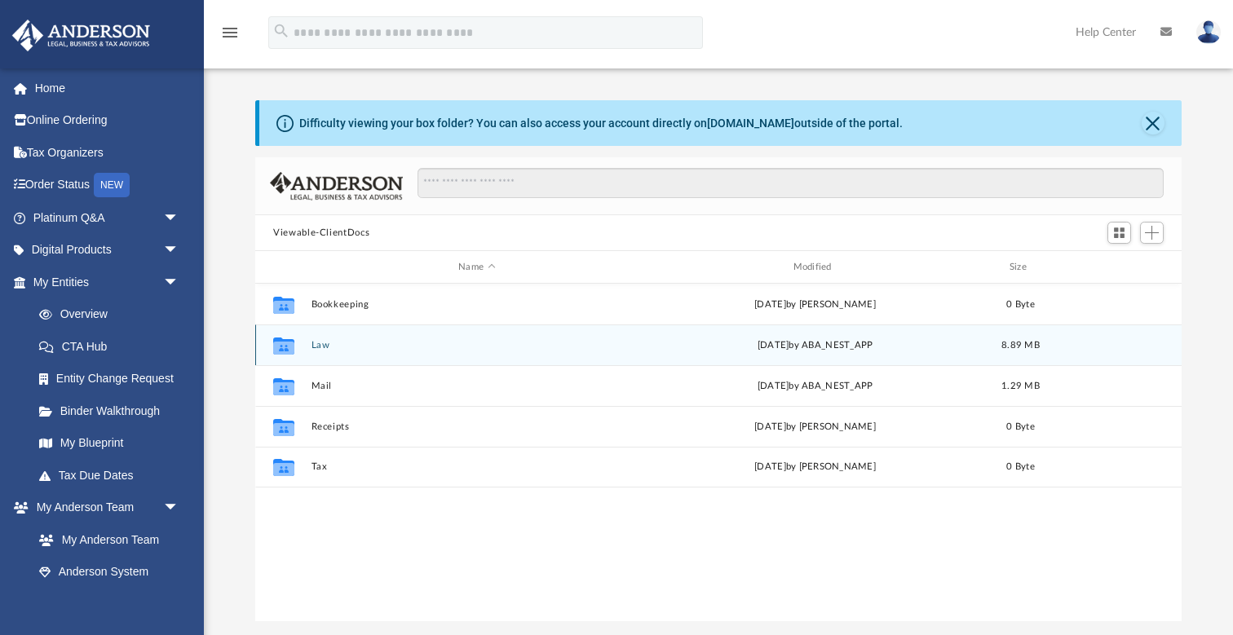
click at [329, 342] on button "Law" at bounding box center [476, 345] width 331 height 11
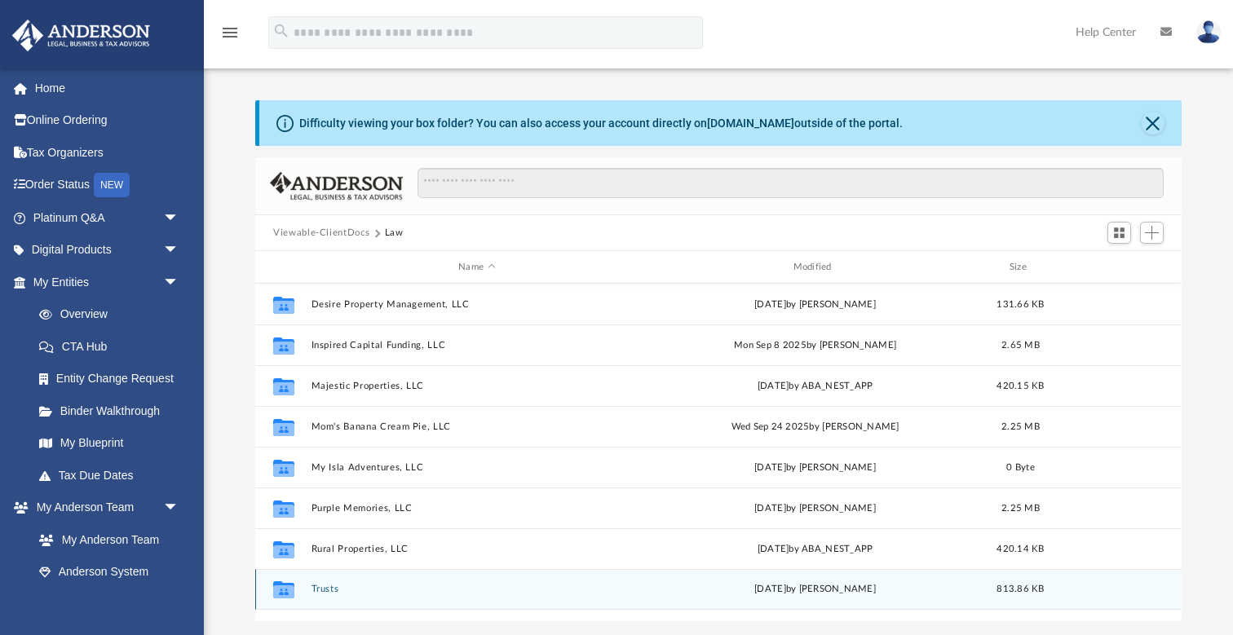
click at [327, 592] on button "Trusts" at bounding box center [476, 589] width 331 height 11
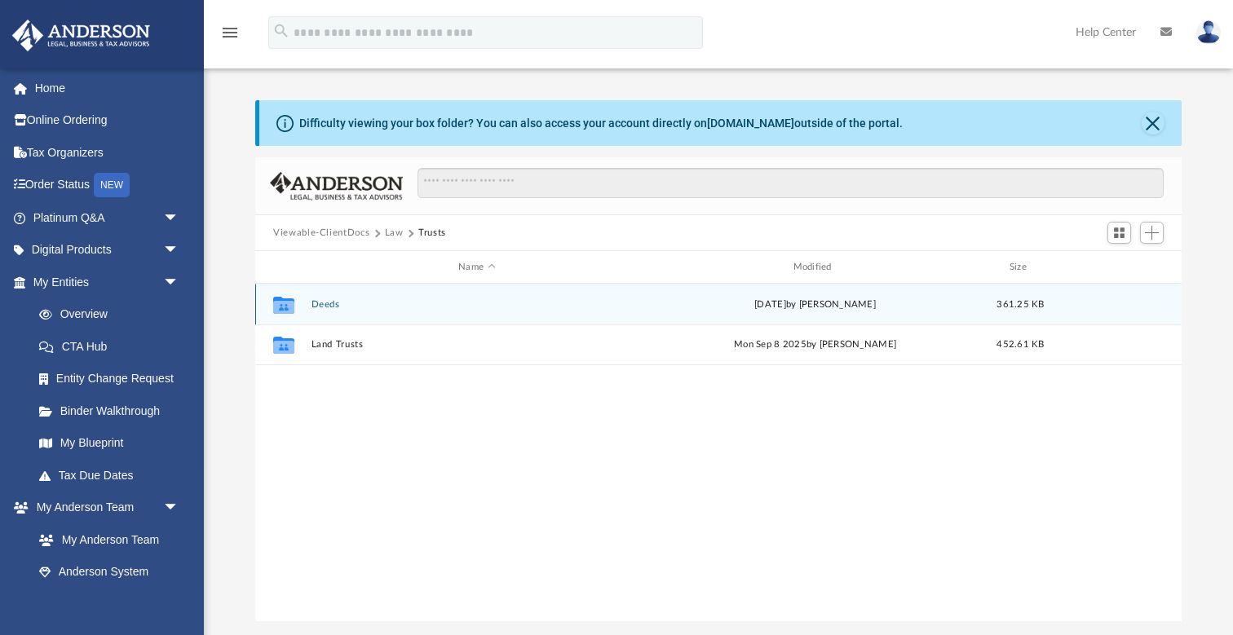
click at [333, 303] on button "Deeds" at bounding box center [476, 304] width 331 height 11
click at [373, 304] on button "Deed - 319 Carters Creek Court" at bounding box center [476, 303] width 331 height 11
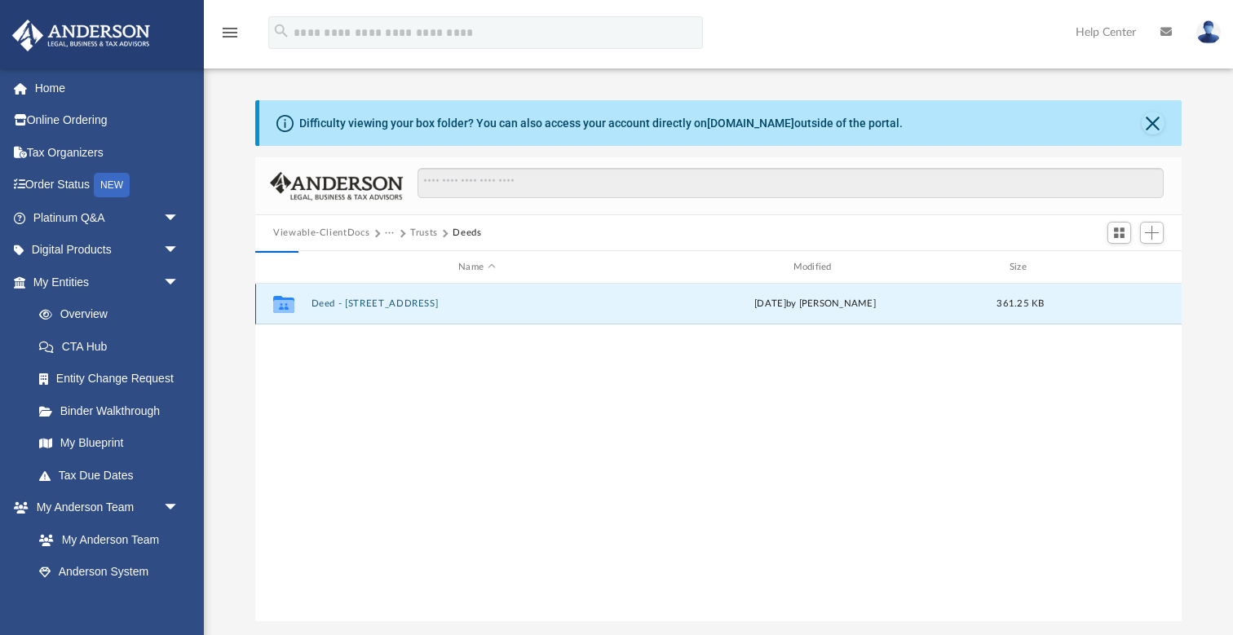
click at [373, 304] on button "Deed - 319 Carters Creek Court" at bounding box center [476, 303] width 331 height 11
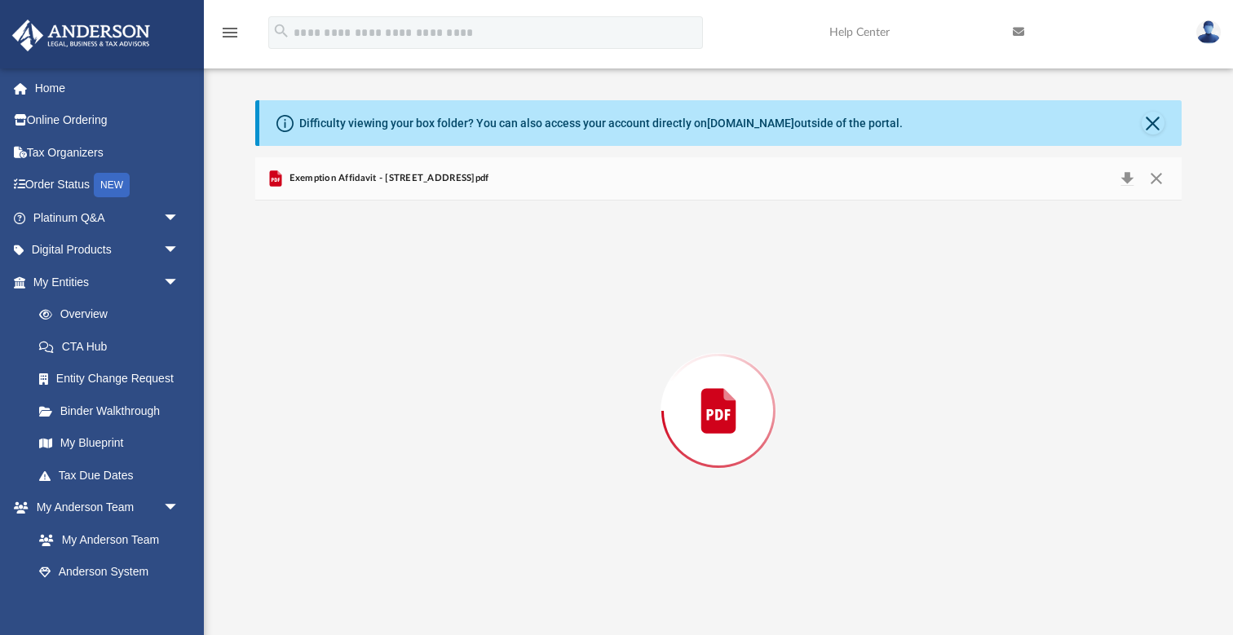
click at [373, 304] on div "Preview" at bounding box center [718, 411] width 926 height 421
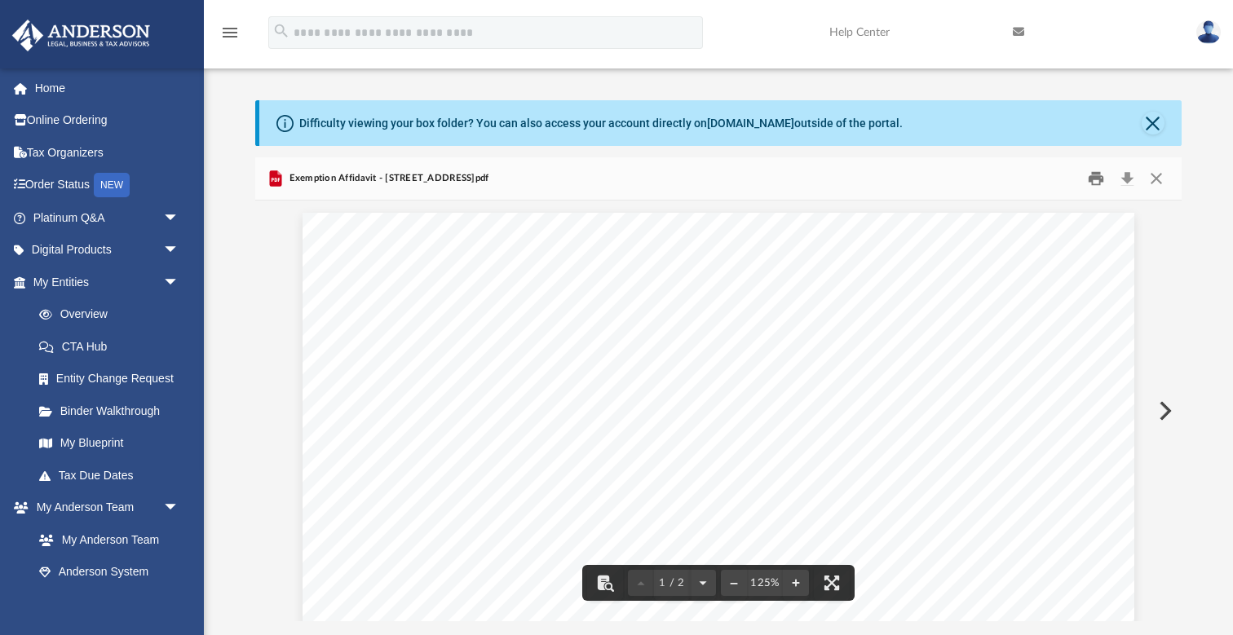
click at [1098, 178] on button "Print" at bounding box center [1096, 178] width 33 height 25
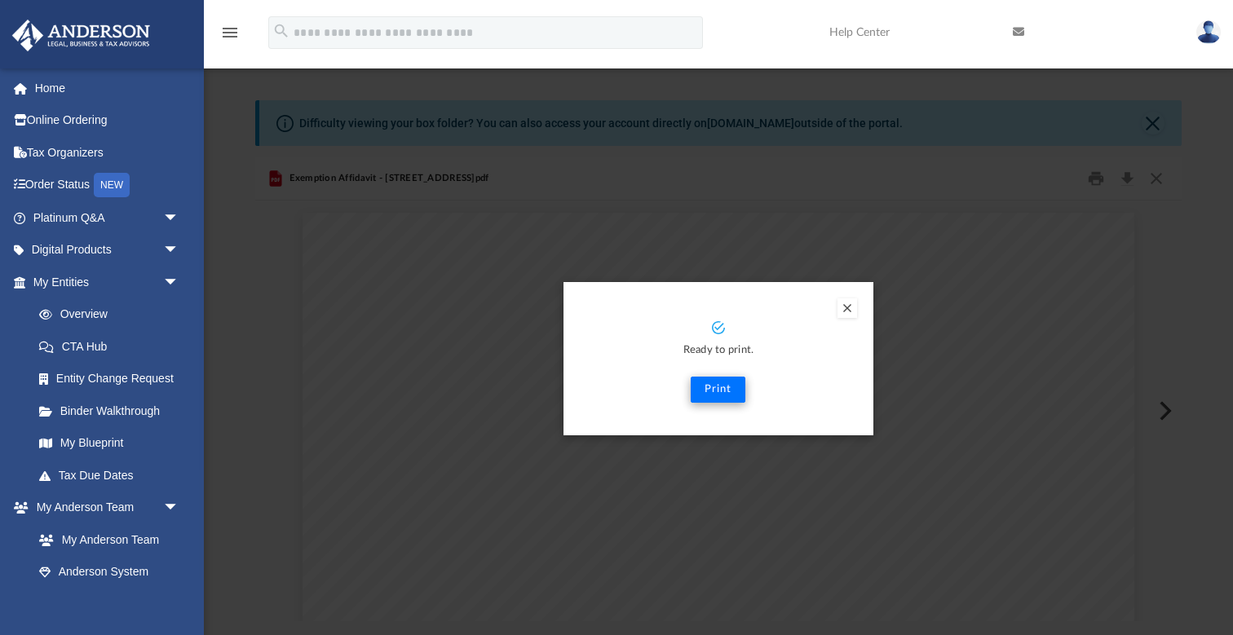
click at [730, 394] on button "Print" at bounding box center [718, 390] width 55 height 26
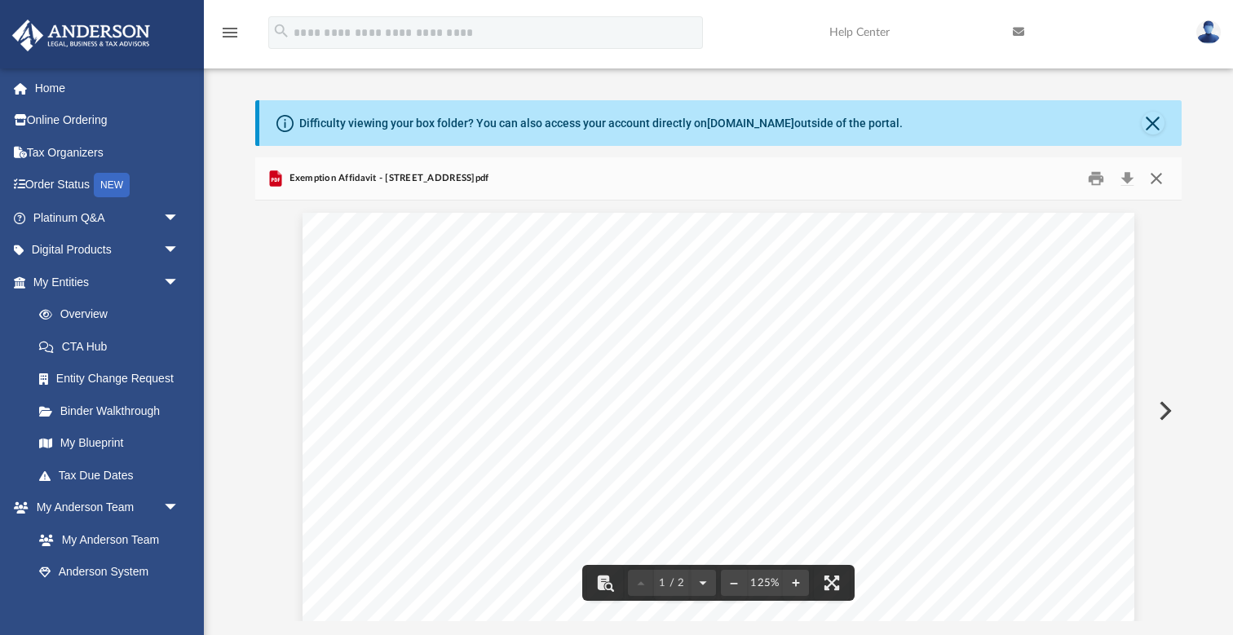
click at [1155, 180] on button "Close" at bounding box center [1155, 178] width 29 height 25
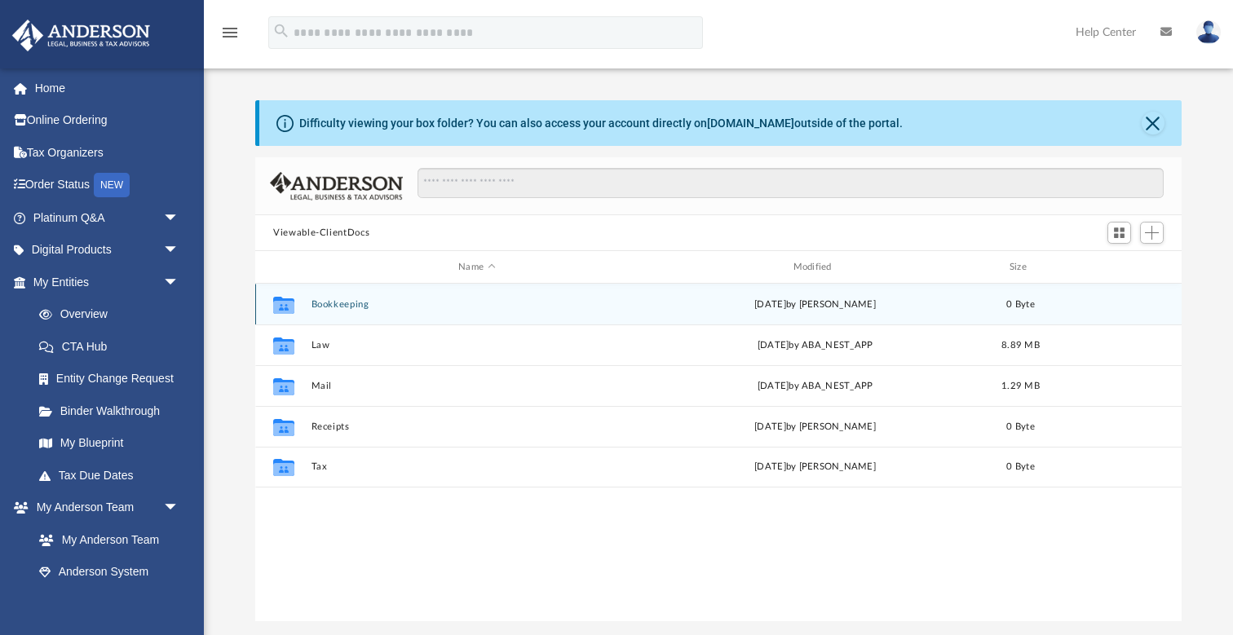
scroll to position [371, 926]
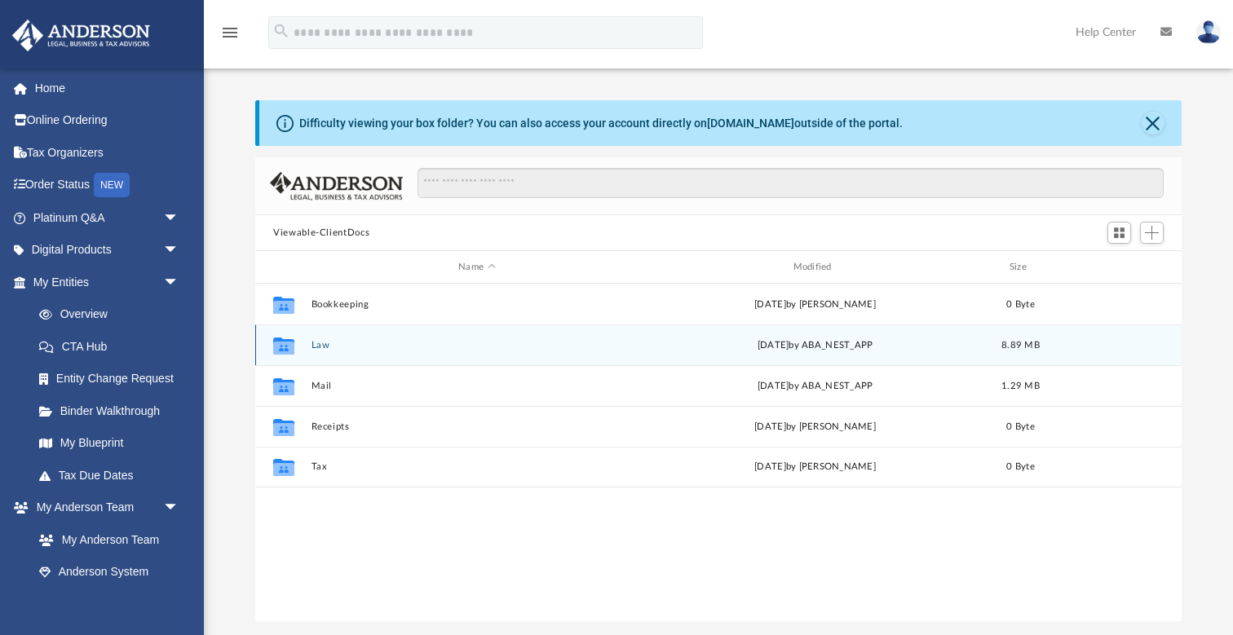
click at [323, 346] on button "Law" at bounding box center [476, 345] width 331 height 11
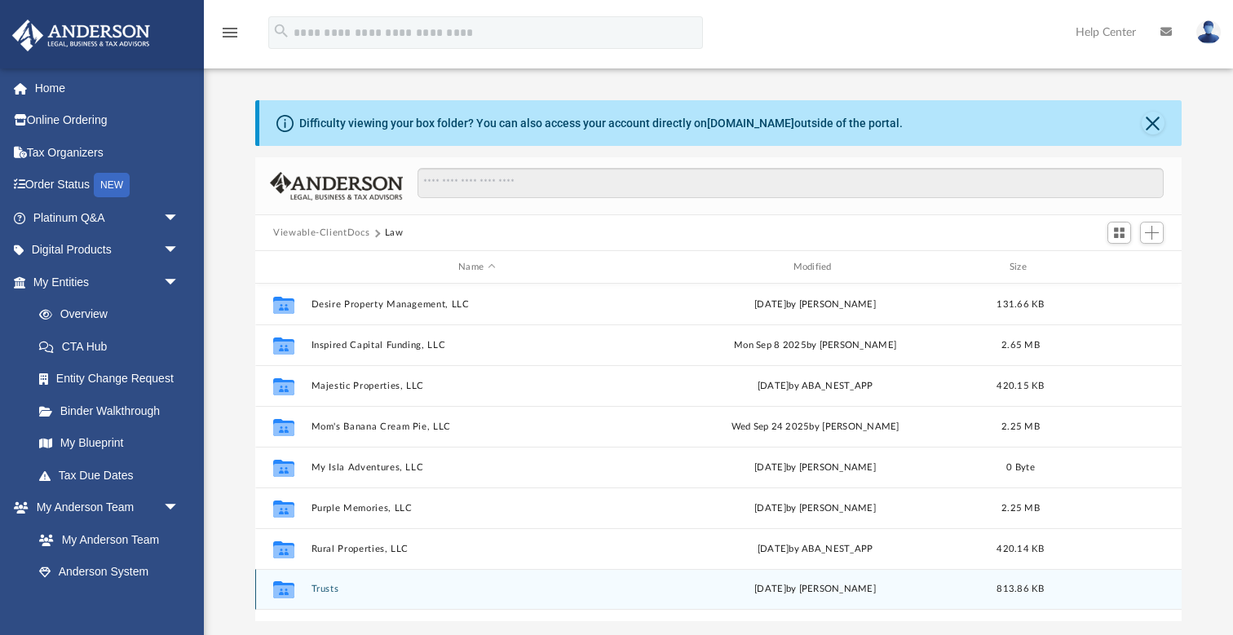
click at [323, 588] on button "Trusts" at bounding box center [476, 589] width 331 height 11
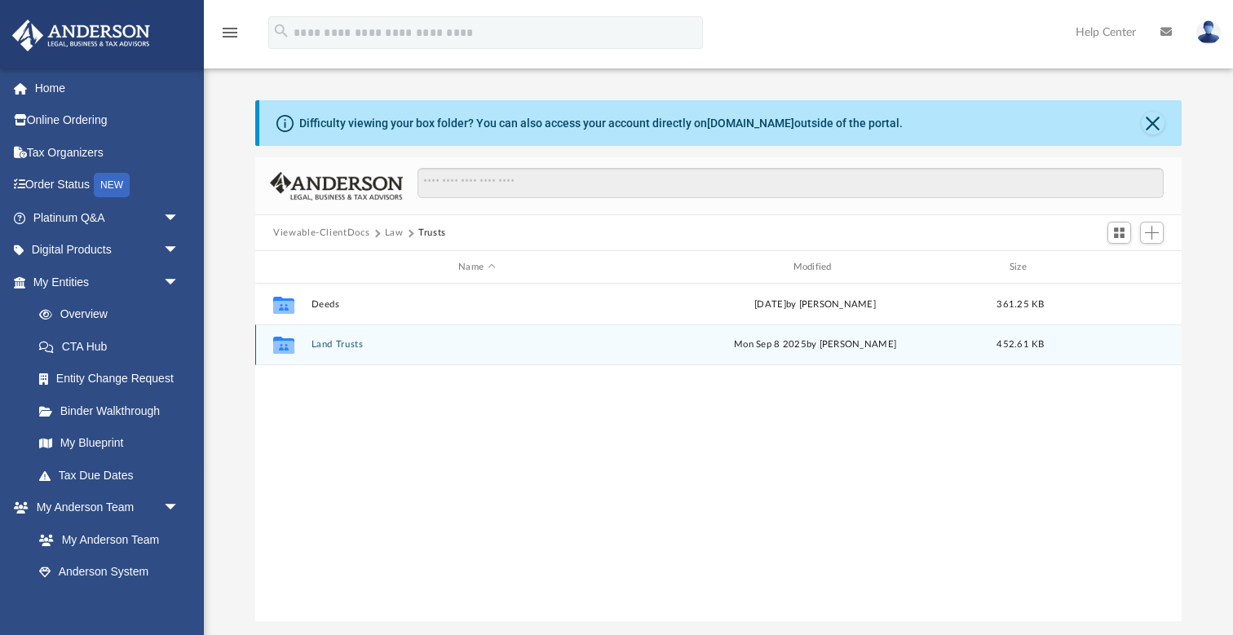
click at [337, 347] on button "Land Trusts" at bounding box center [476, 344] width 331 height 11
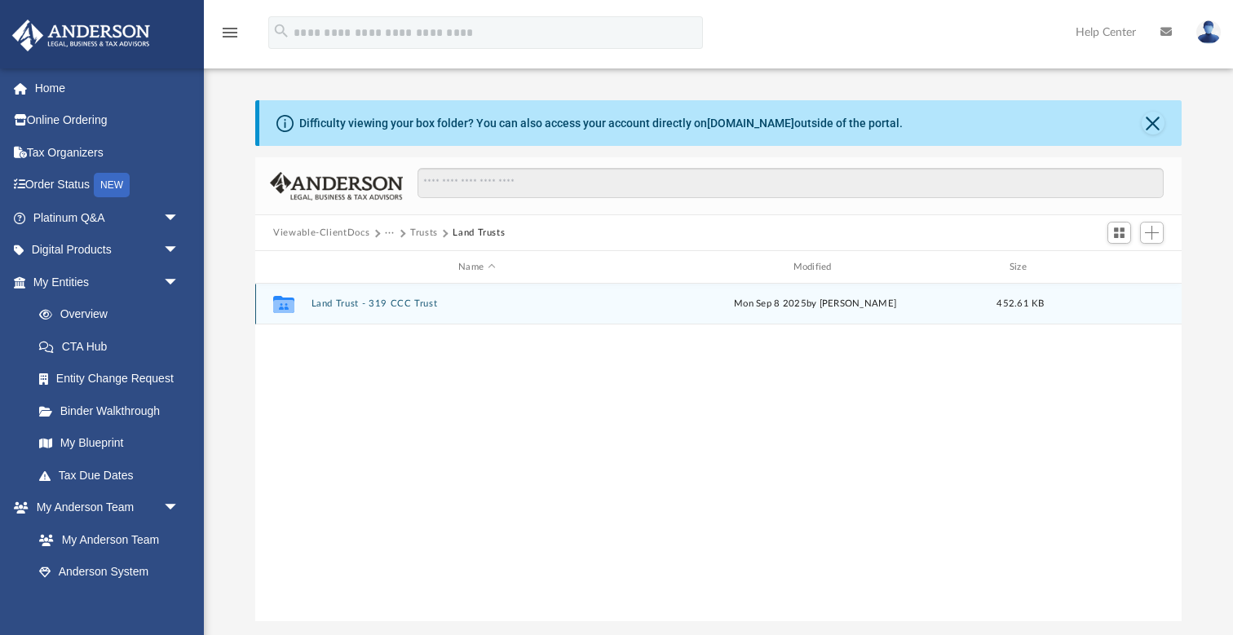
click at [365, 302] on button "Land Trust - 319 CCC Trust" at bounding box center [476, 303] width 331 height 11
click at [458, 304] on button "Signed Trust Docs (319 CCC Trust).pdf" at bounding box center [476, 303] width 331 height 11
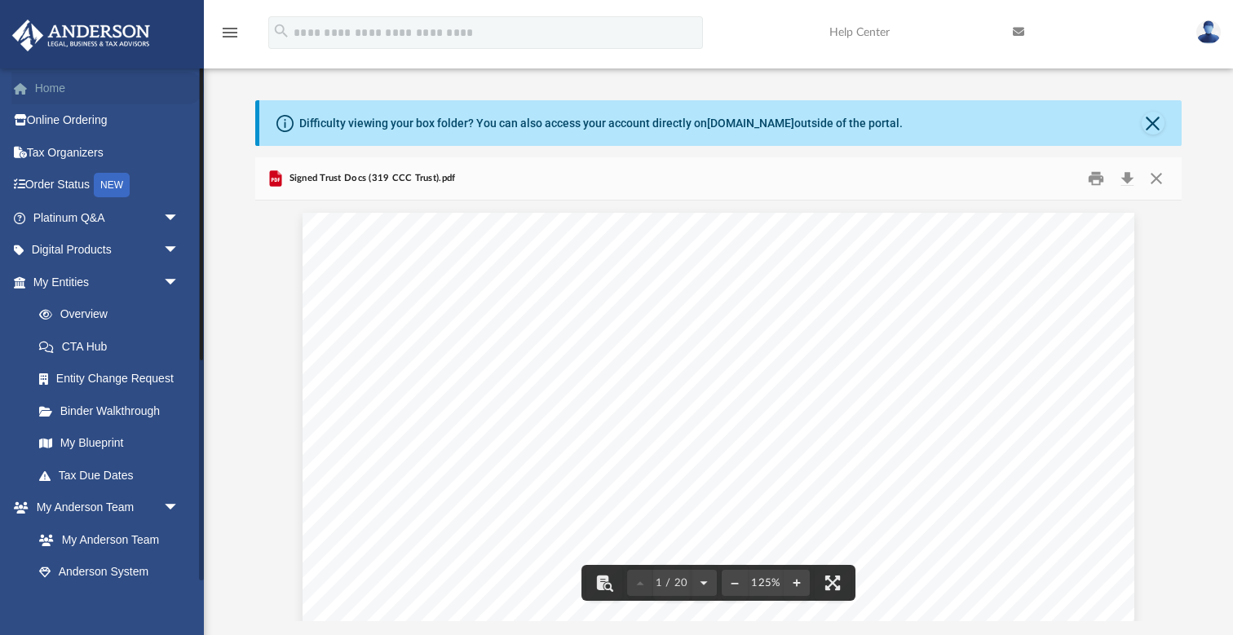
scroll to position [0, 0]
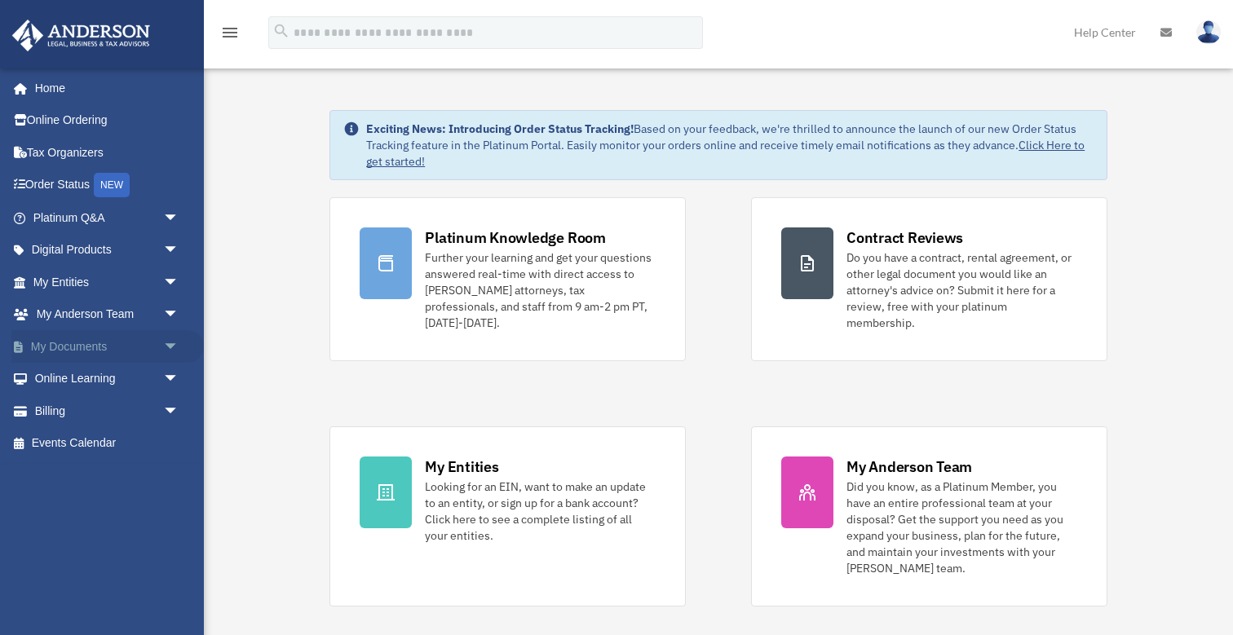
click at [166, 343] on span "arrow_drop_down" at bounding box center [179, 346] width 33 height 33
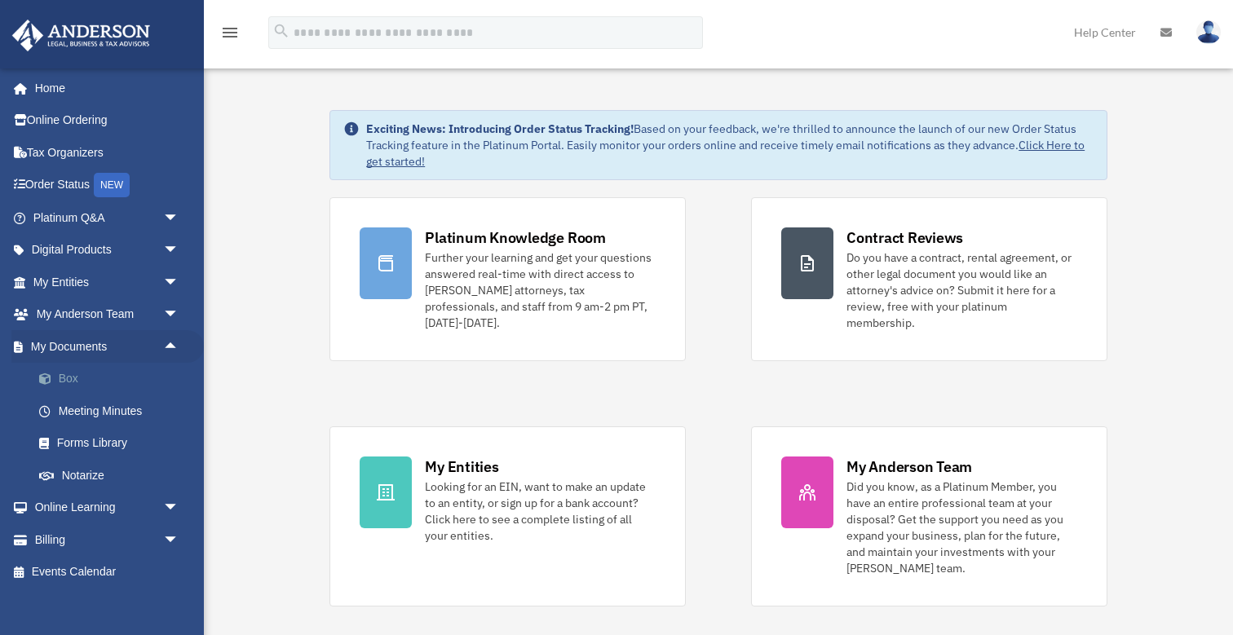
click at [73, 380] on link "Box" at bounding box center [113, 379] width 181 height 33
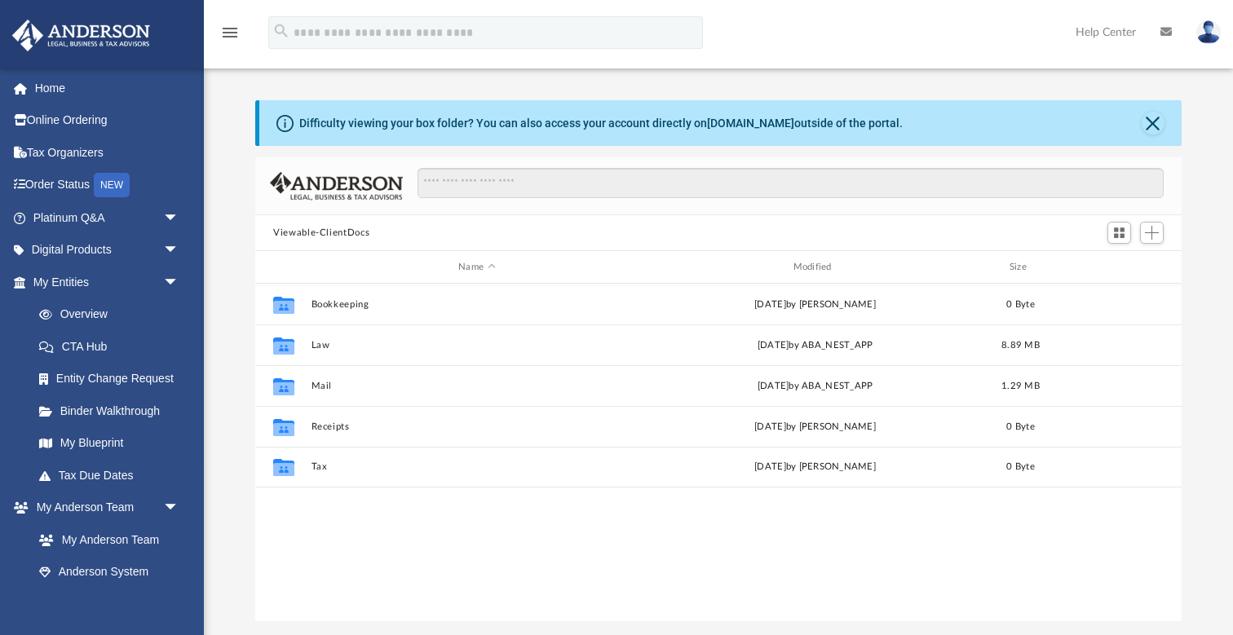
scroll to position [371, 926]
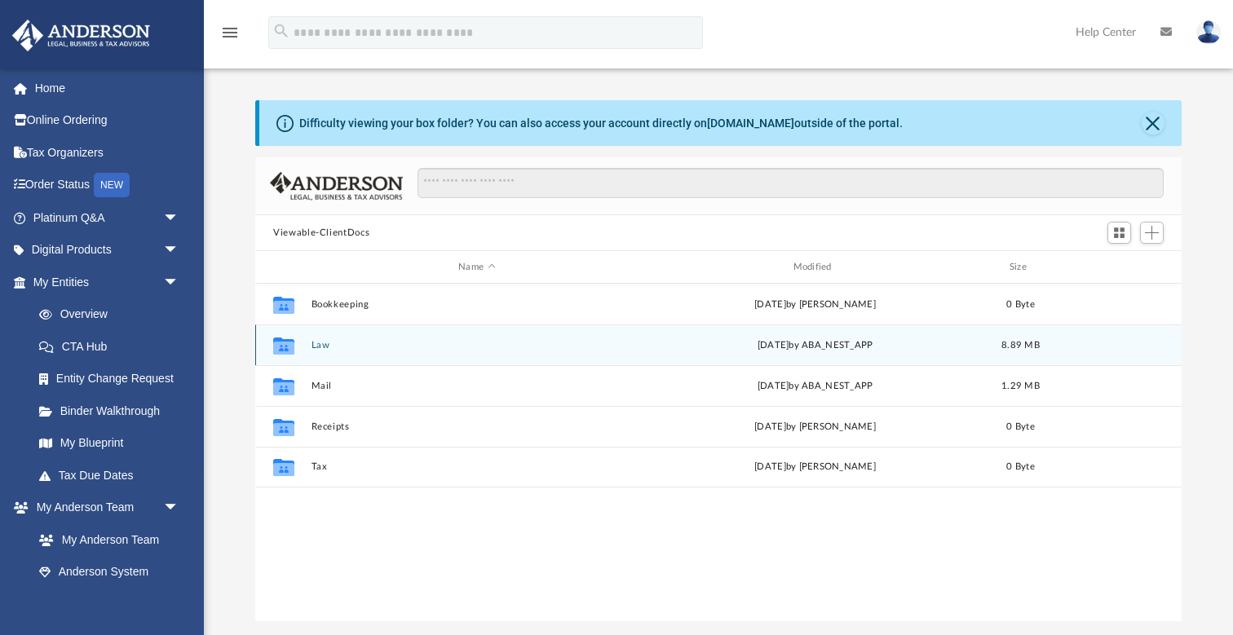
click at [324, 345] on button "Law" at bounding box center [476, 345] width 331 height 11
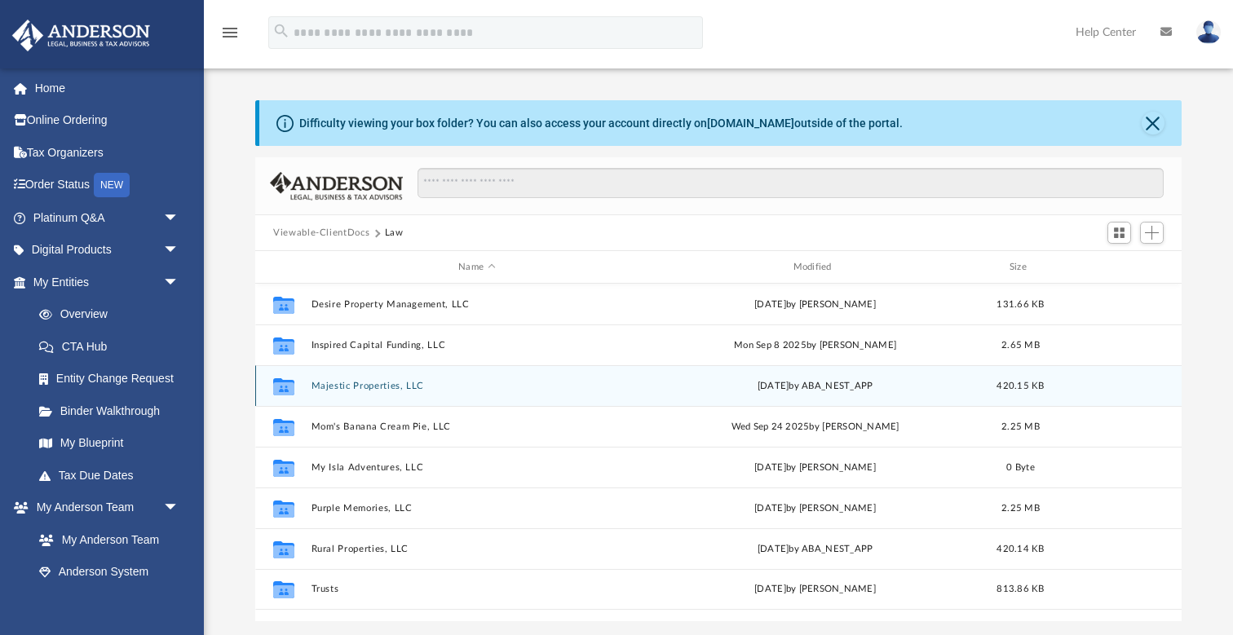
click at [346, 382] on button "Majestic Properties, LLC" at bounding box center [476, 386] width 331 height 11
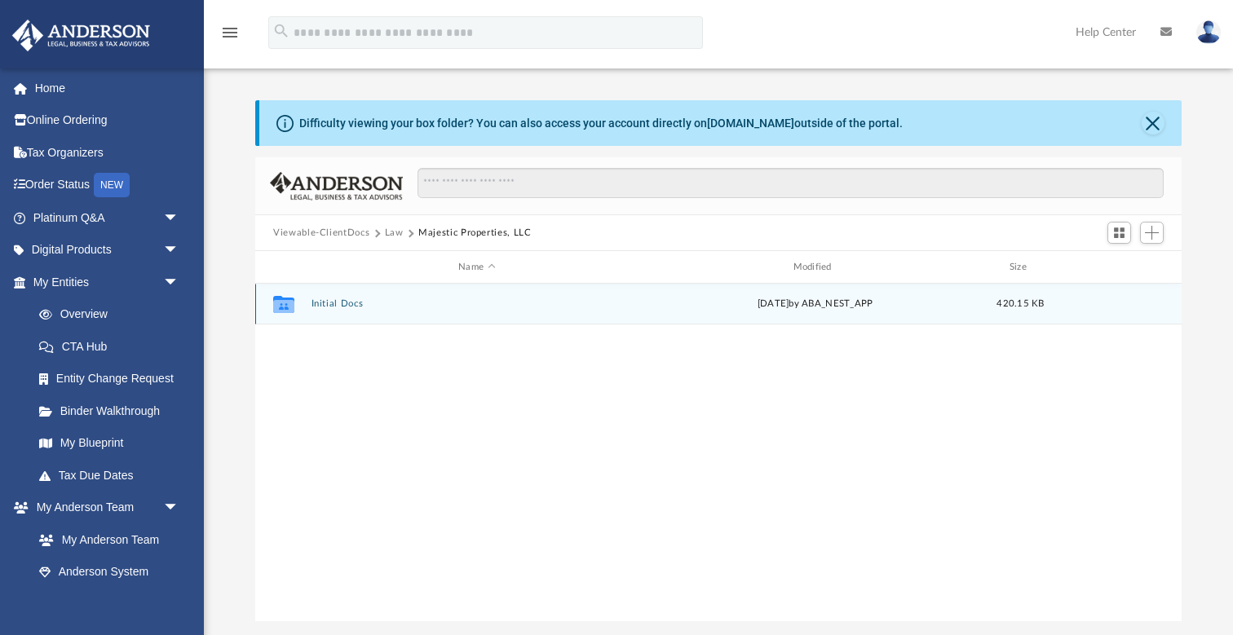
click at [348, 303] on button "Initial Docs" at bounding box center [476, 303] width 331 height 11
click at [399, 303] on button "Majestic Properties, LLC - Filed Articles.pdf" at bounding box center [476, 303] width 331 height 11
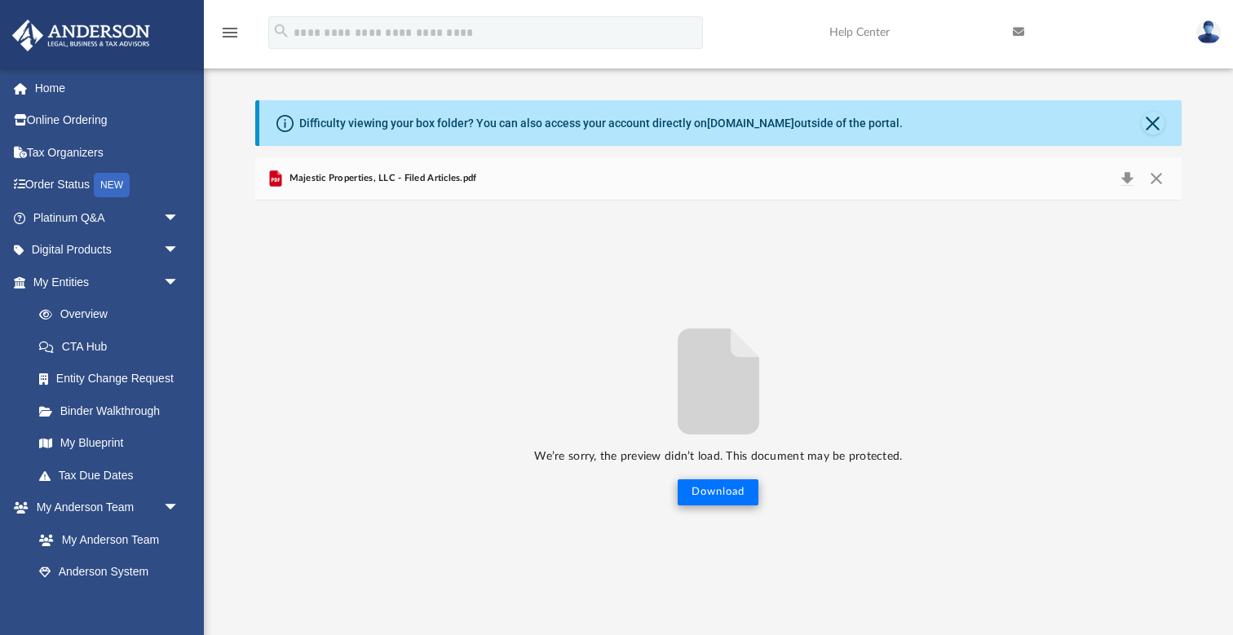
click at [726, 493] on button "Download" at bounding box center [718, 492] width 81 height 26
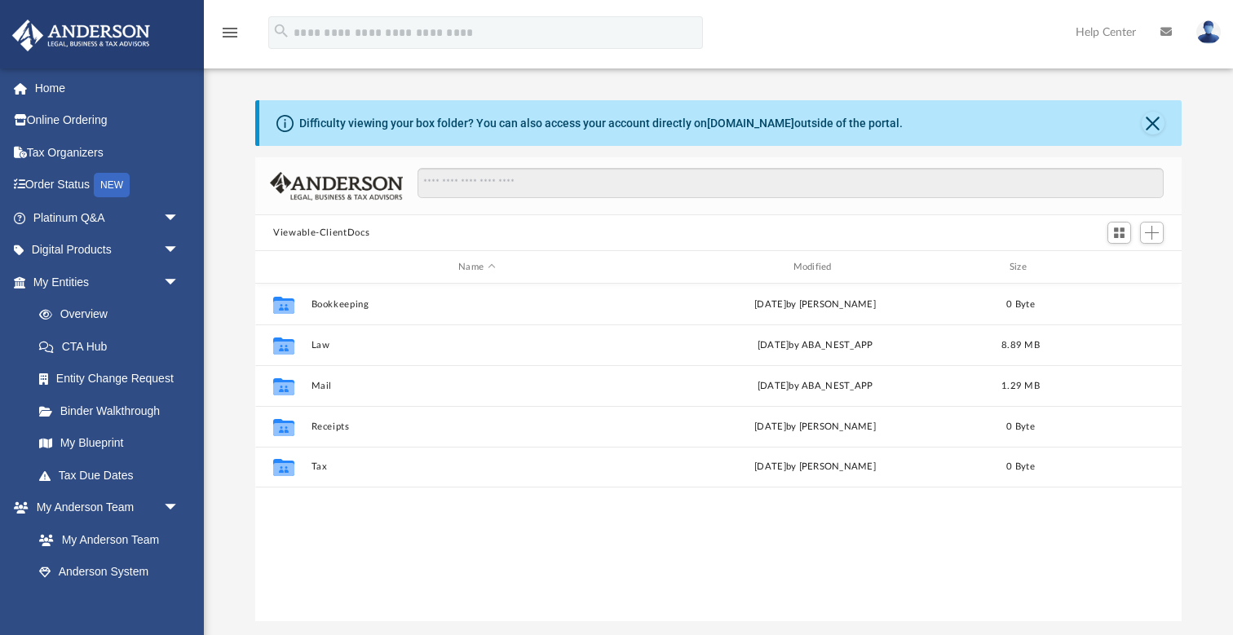
scroll to position [371, 926]
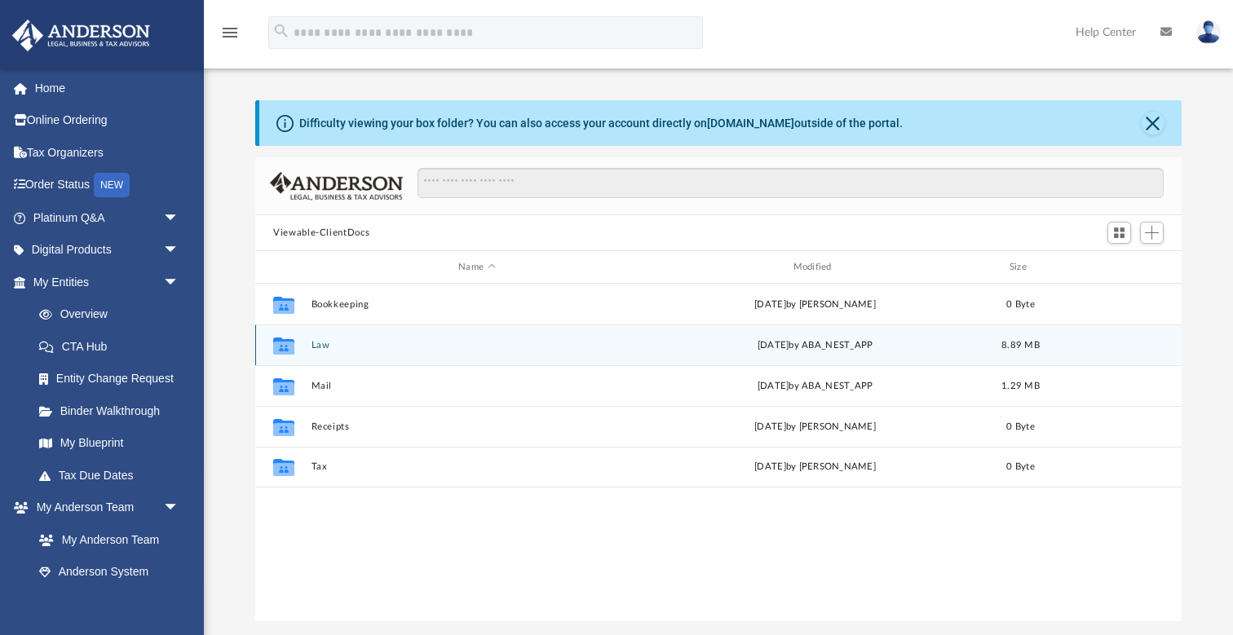
click at [320, 344] on button "Law" at bounding box center [476, 345] width 331 height 11
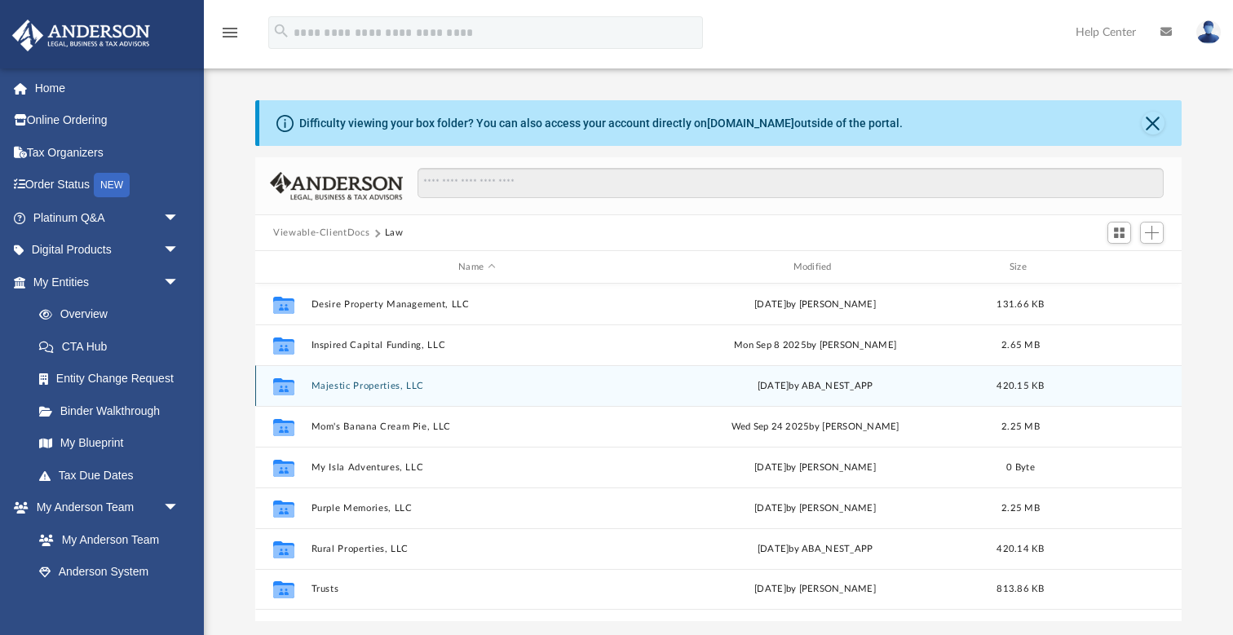
click at [351, 385] on button "Majestic Properties, LLC" at bounding box center [476, 386] width 331 height 11
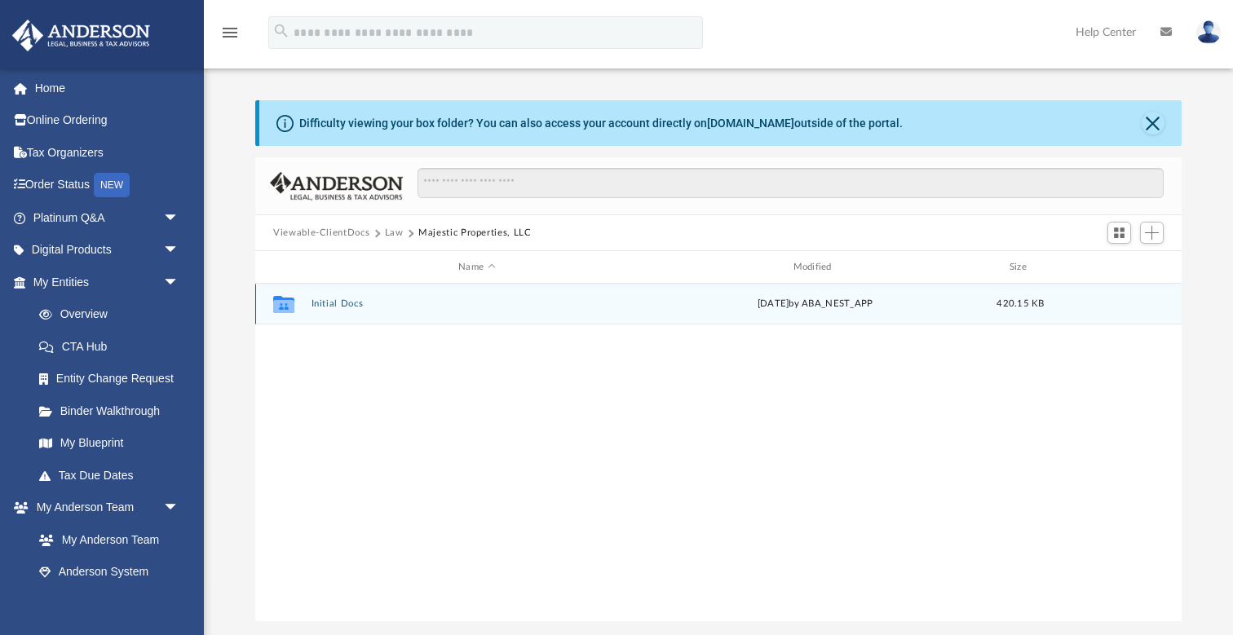
click at [346, 304] on button "Initial Docs" at bounding box center [476, 303] width 331 height 11
click at [361, 302] on button "Majestic Properties, LLC - Filed Articles.pdf" at bounding box center [476, 303] width 331 height 11
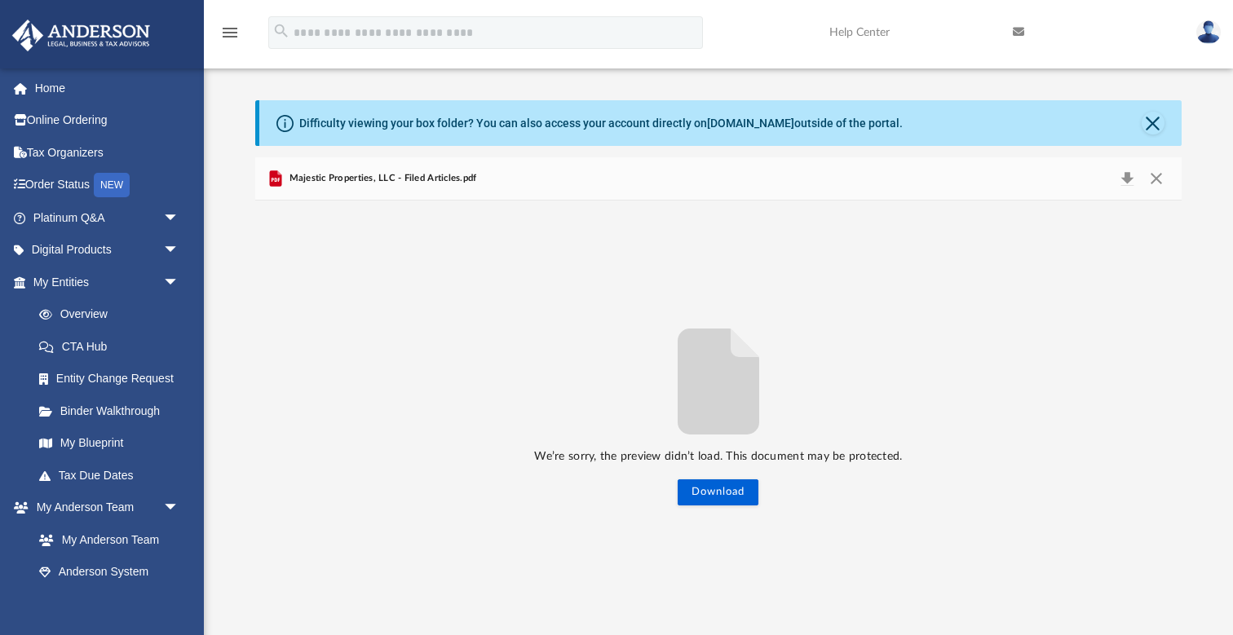
click at [372, 179] on span "Majestic Properties, LLC - Filed Articles.pdf" at bounding box center [380, 178] width 191 height 15
click at [1126, 177] on button "Download" at bounding box center [1126, 178] width 29 height 23
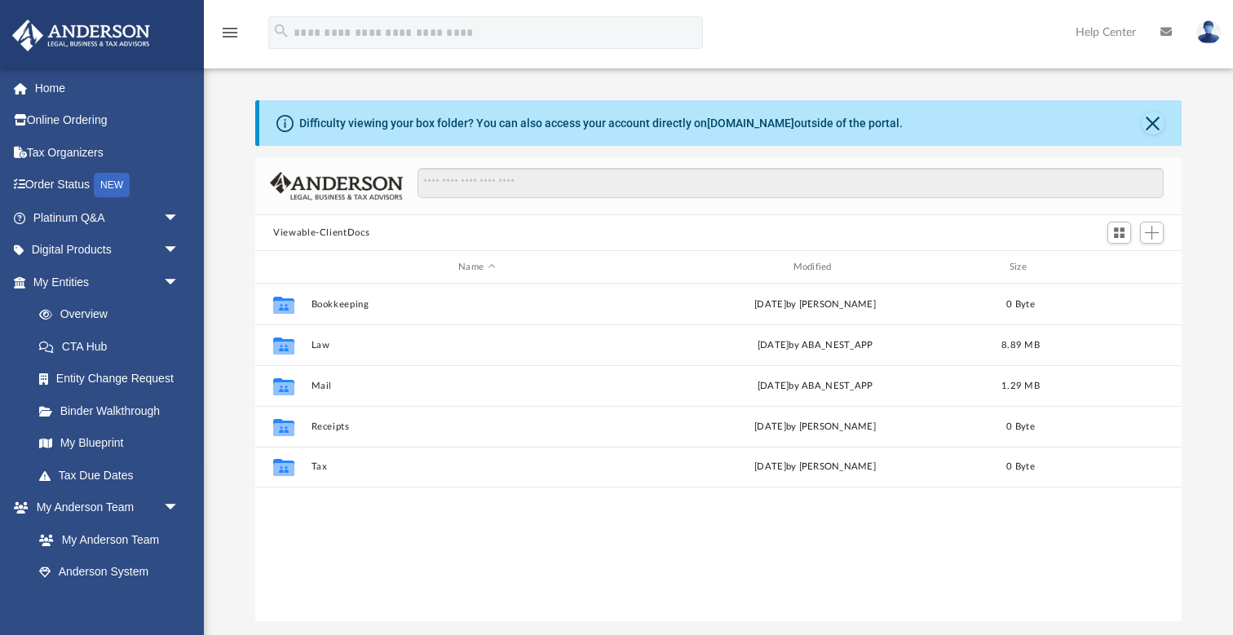
scroll to position [371, 926]
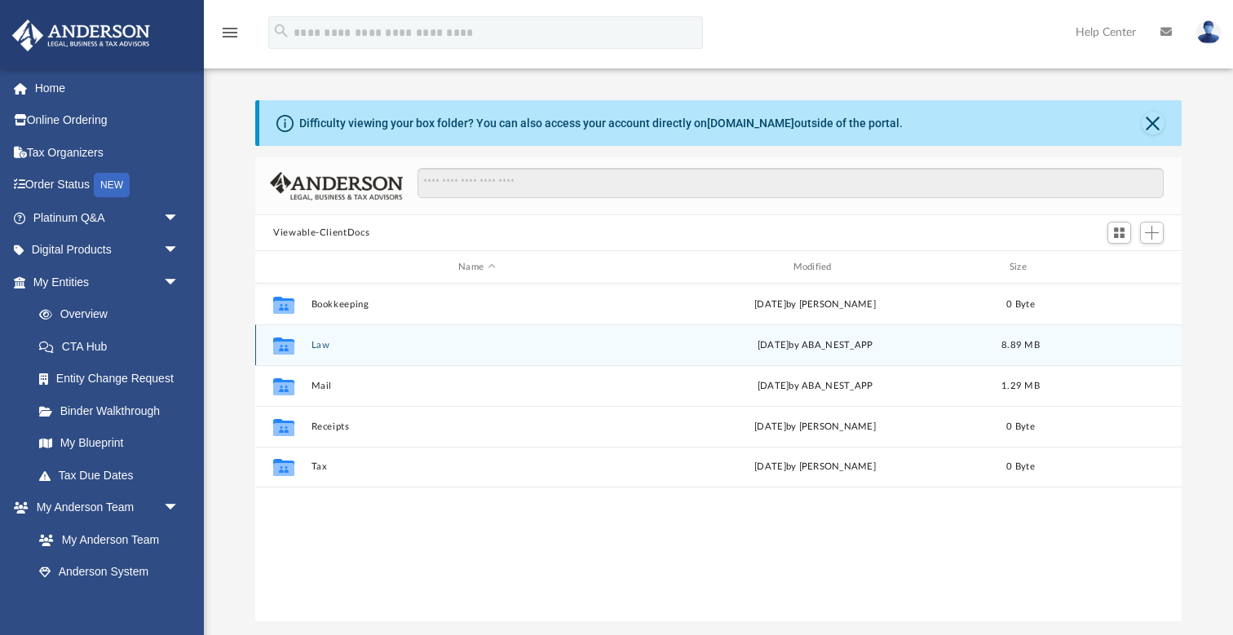
click at [322, 342] on button "Law" at bounding box center [476, 345] width 331 height 11
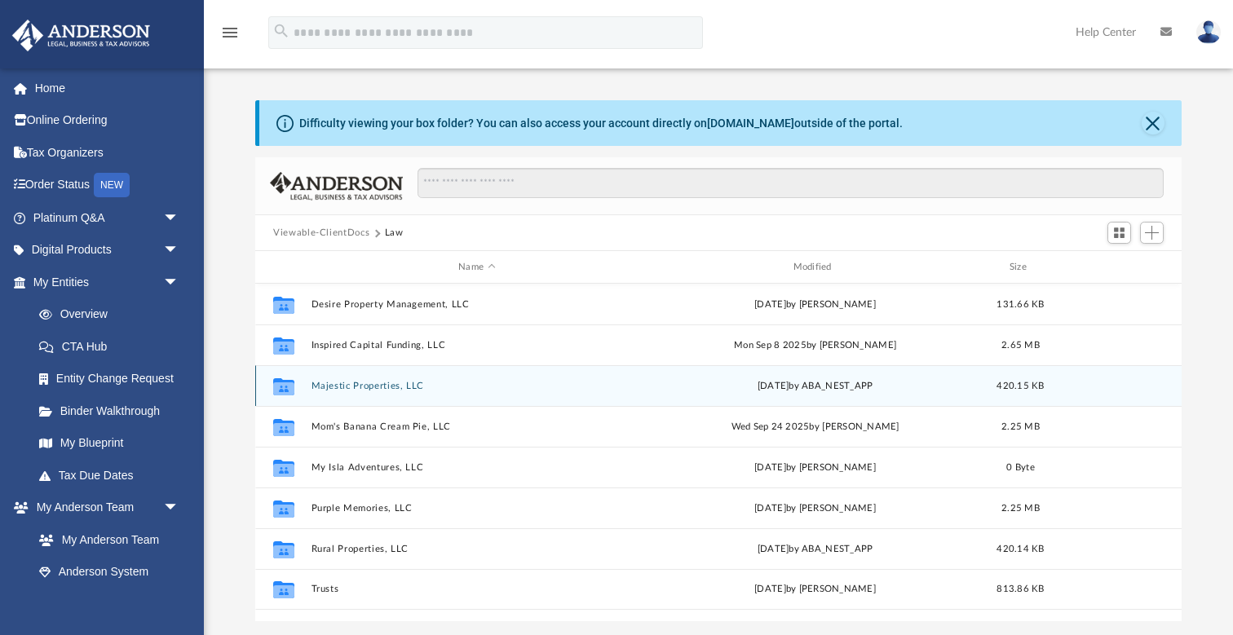
click at [330, 388] on button "Majestic Properties, LLC" at bounding box center [476, 386] width 331 height 11
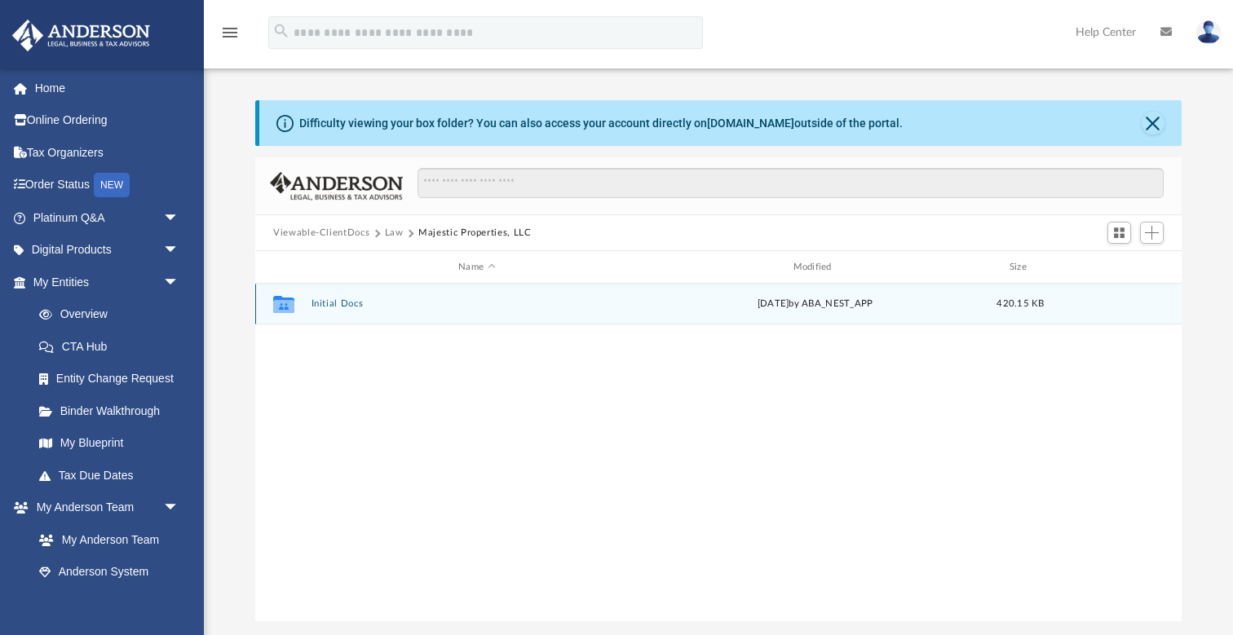
click at [342, 311] on div "Collaborated Folder Initial Docs [DATE] by ABA_NEST_APP 420.15 KB" at bounding box center [718, 304] width 926 height 41
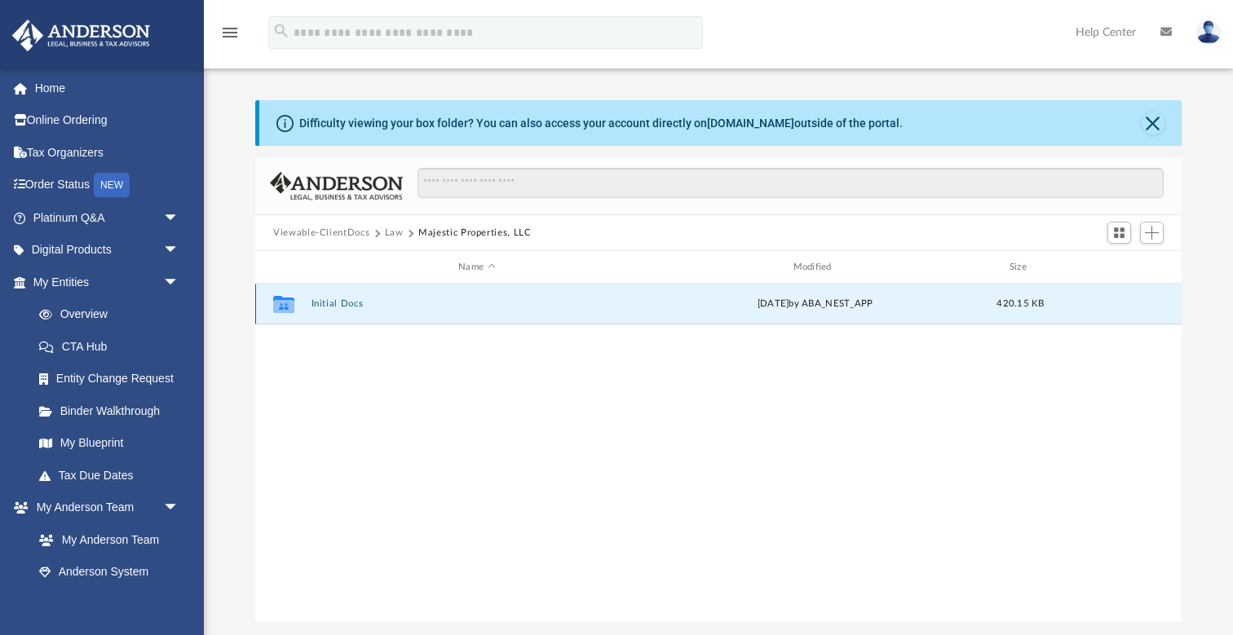
click at [346, 302] on button "Initial Docs" at bounding box center [476, 303] width 331 height 11
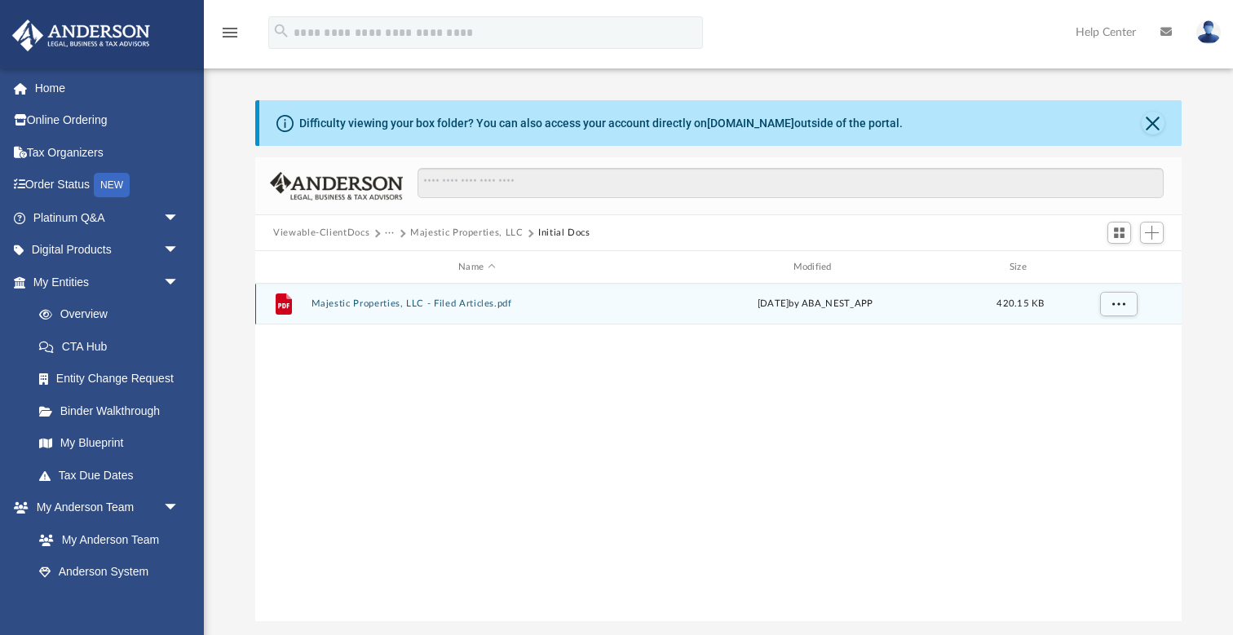
click at [346, 302] on button "Majestic Properties, LLC - Filed Articles.pdf" at bounding box center [476, 303] width 331 height 11
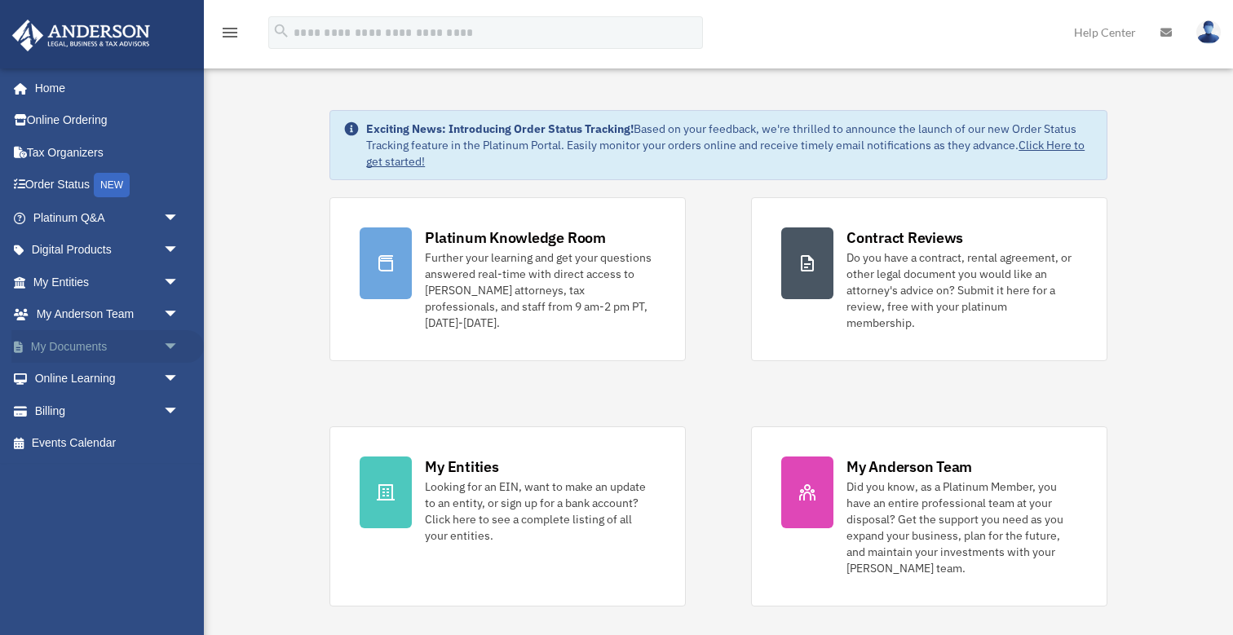
click at [168, 340] on span "arrow_drop_down" at bounding box center [179, 346] width 33 height 33
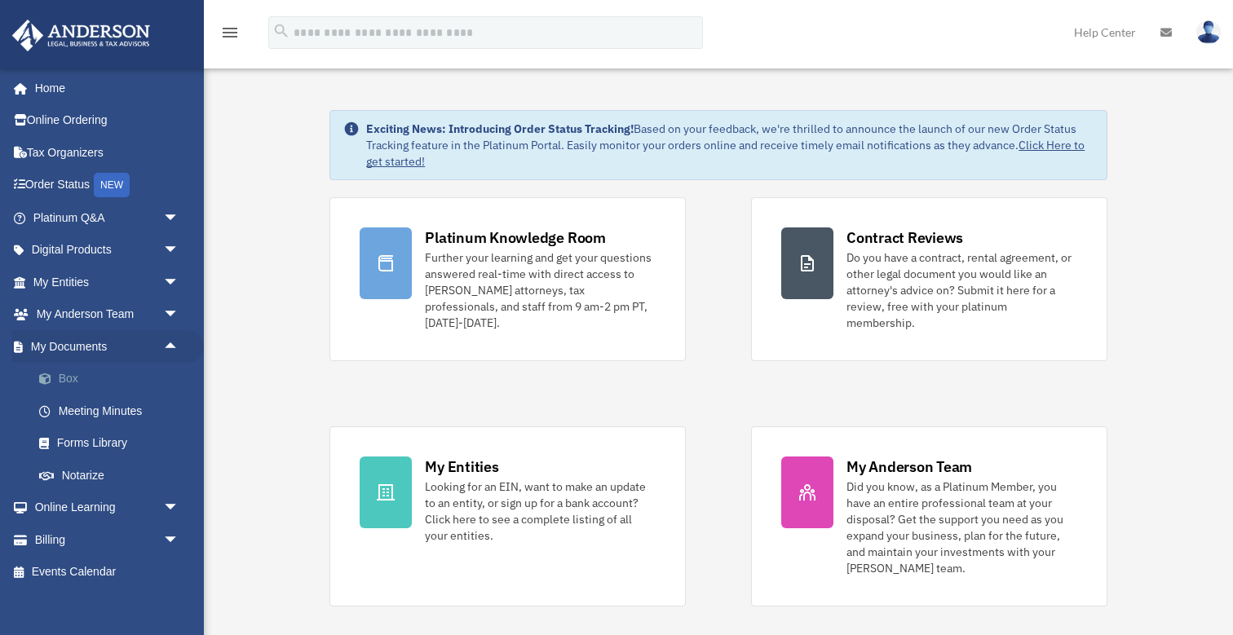
click at [73, 376] on link "Box" at bounding box center [113, 379] width 181 height 33
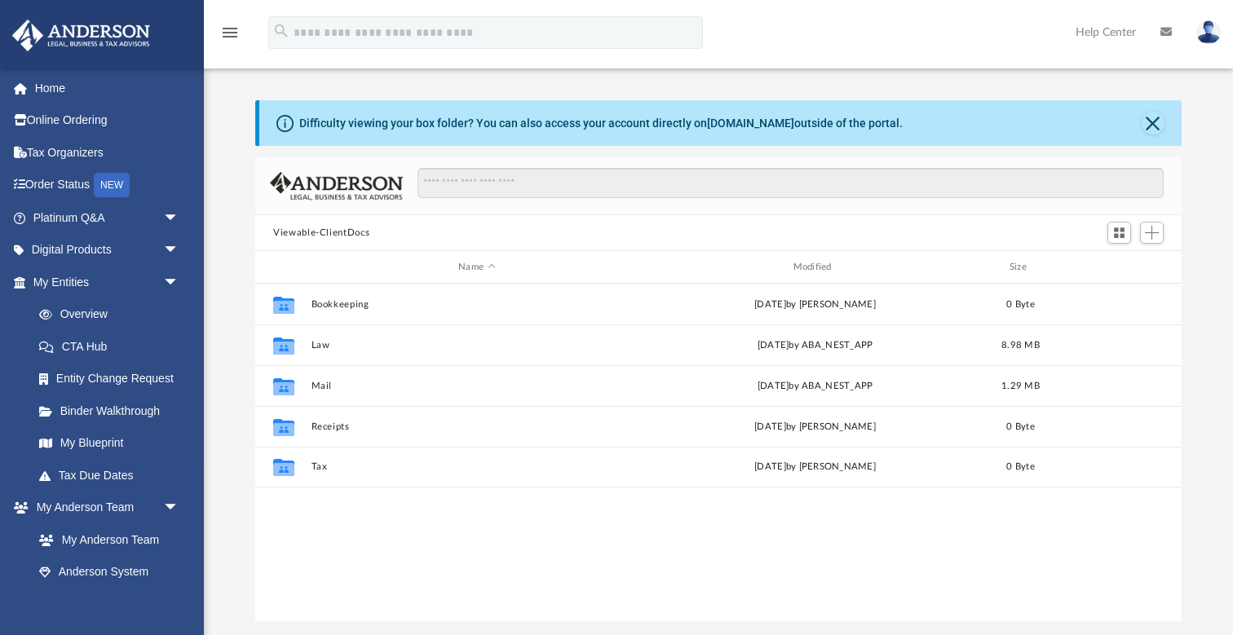
scroll to position [371, 926]
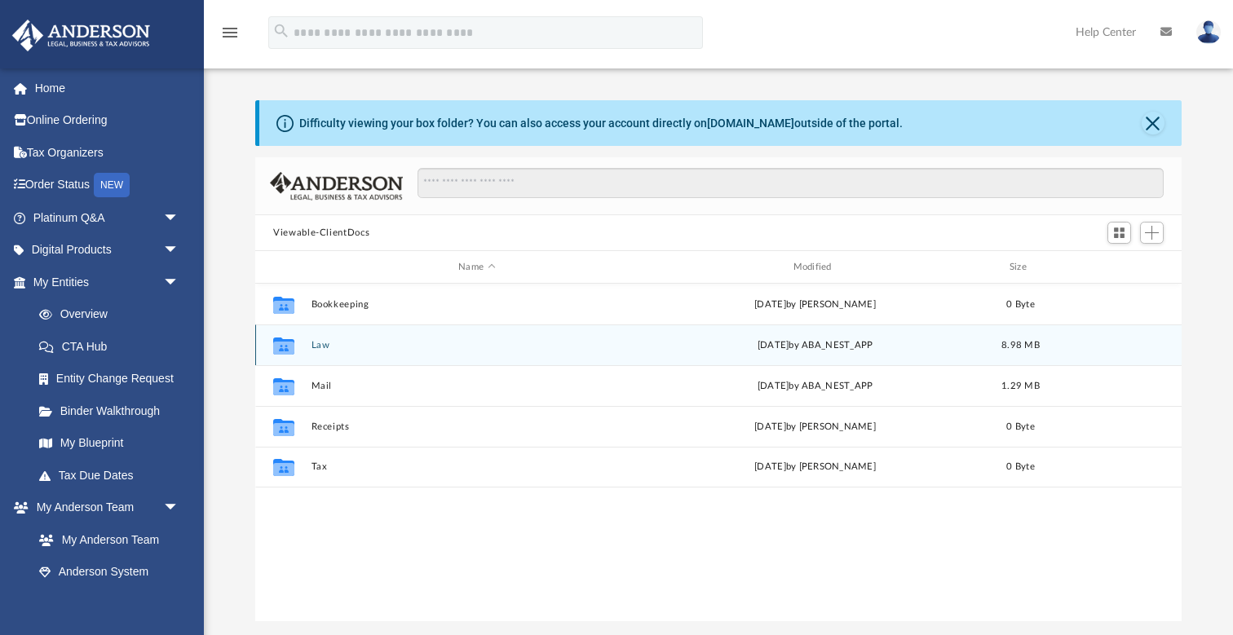
click at [321, 348] on button "Law" at bounding box center [476, 345] width 331 height 11
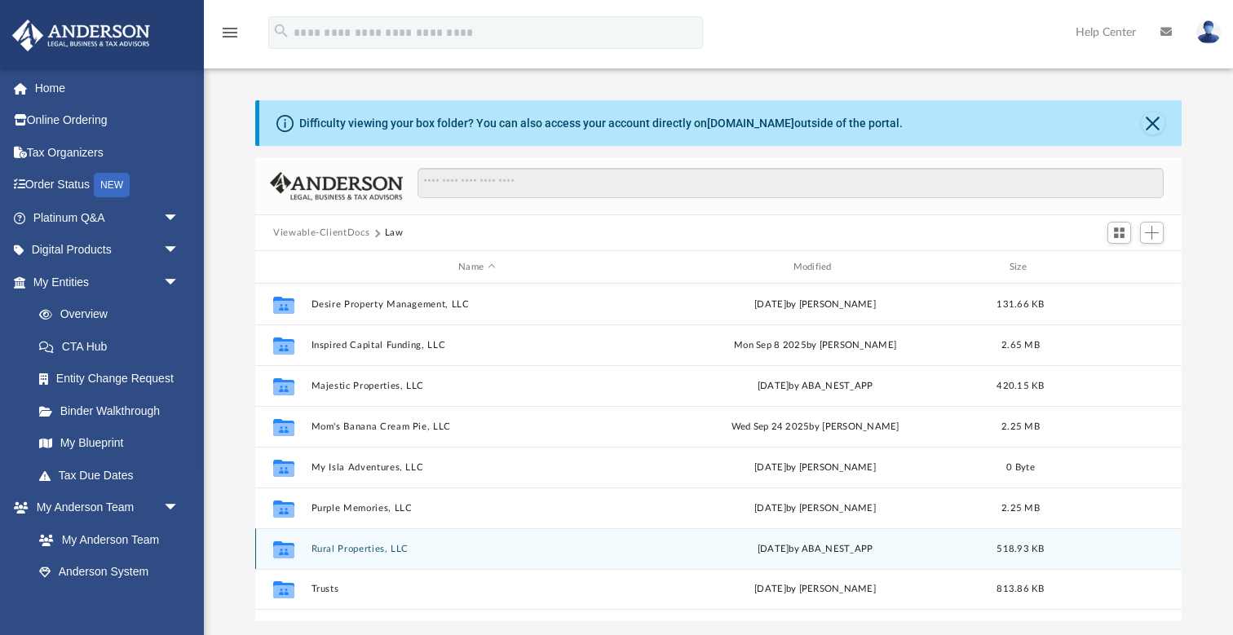
click at [355, 550] on button "Rural Properties, LLC" at bounding box center [476, 549] width 331 height 11
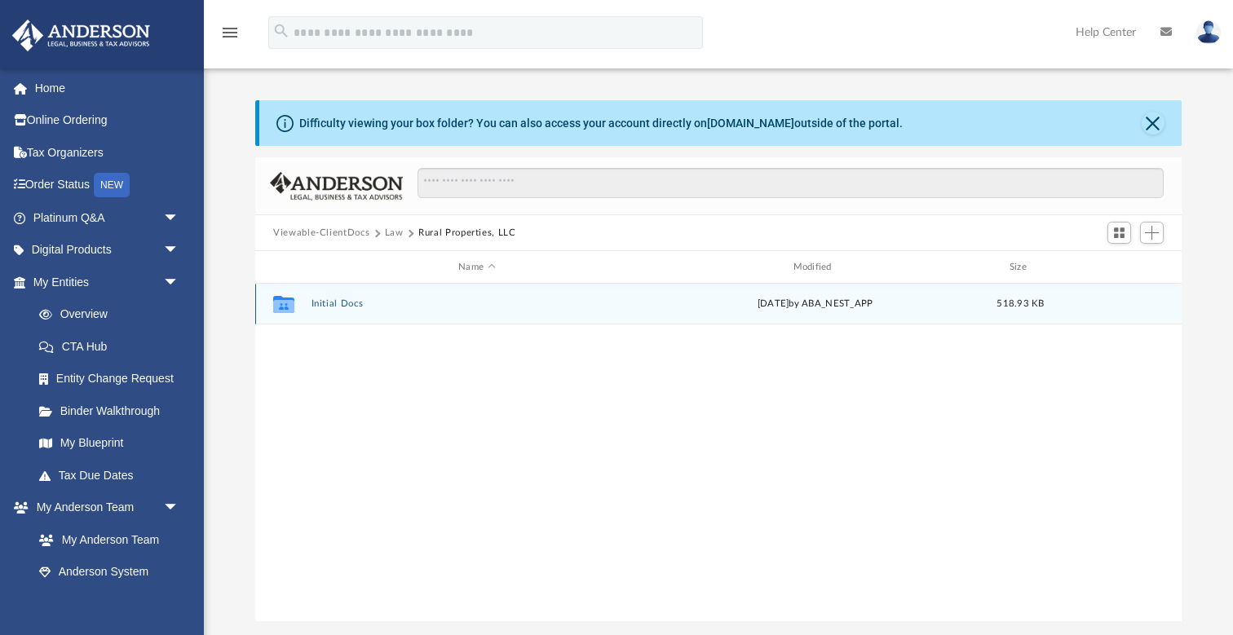
click at [342, 301] on button "Initial Docs" at bounding box center [476, 303] width 331 height 11
click at [351, 299] on button "Rural Properties LLC - EIN Notice.pdf" at bounding box center [476, 304] width 331 height 11
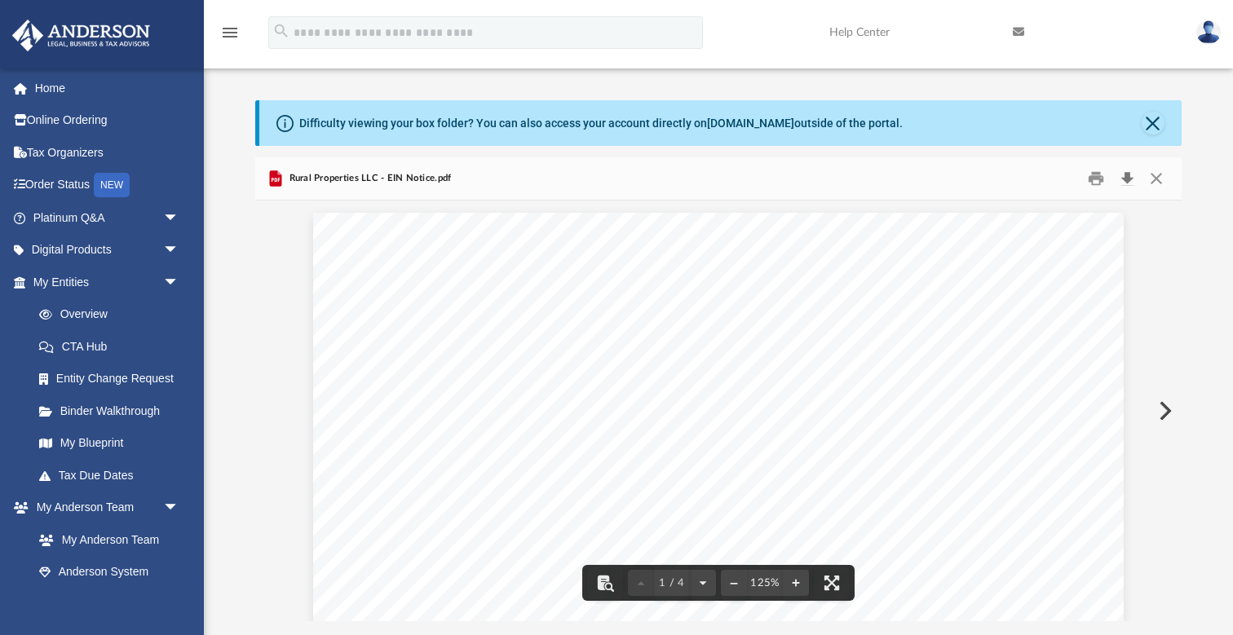
click at [1130, 178] on button "Download" at bounding box center [1126, 178] width 29 height 25
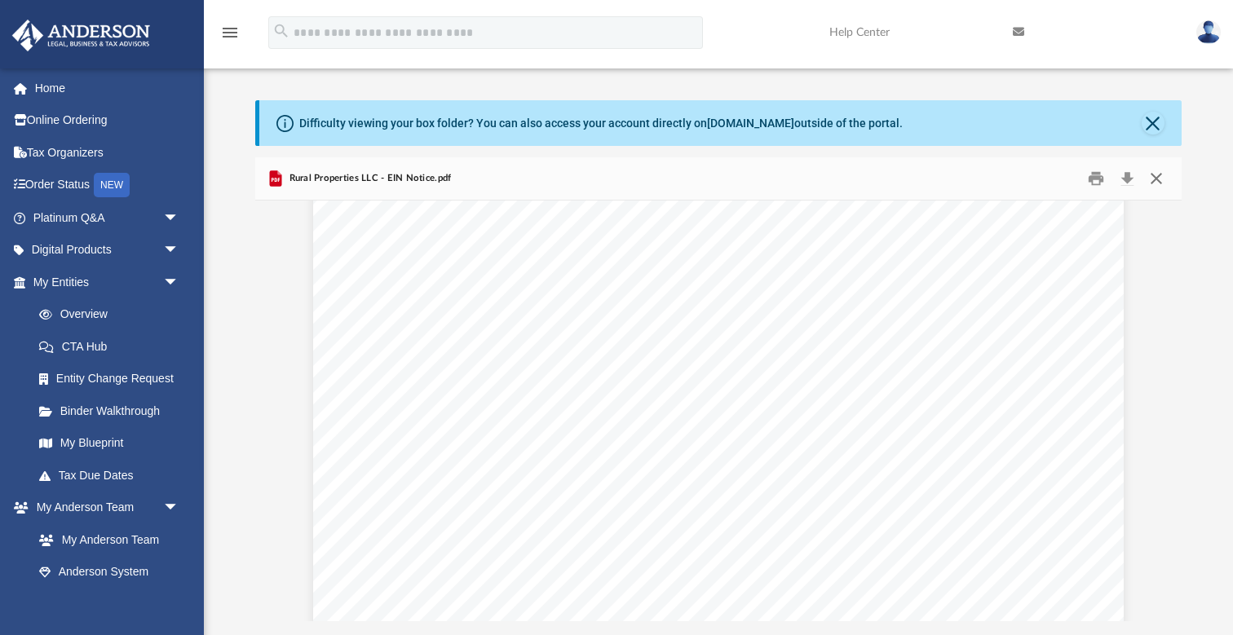
click at [1155, 179] on button "Close" at bounding box center [1155, 178] width 29 height 25
click at [1155, 179] on input "Search files and folders" at bounding box center [790, 183] width 746 height 31
